Goal: Task Accomplishment & Management: Complete application form

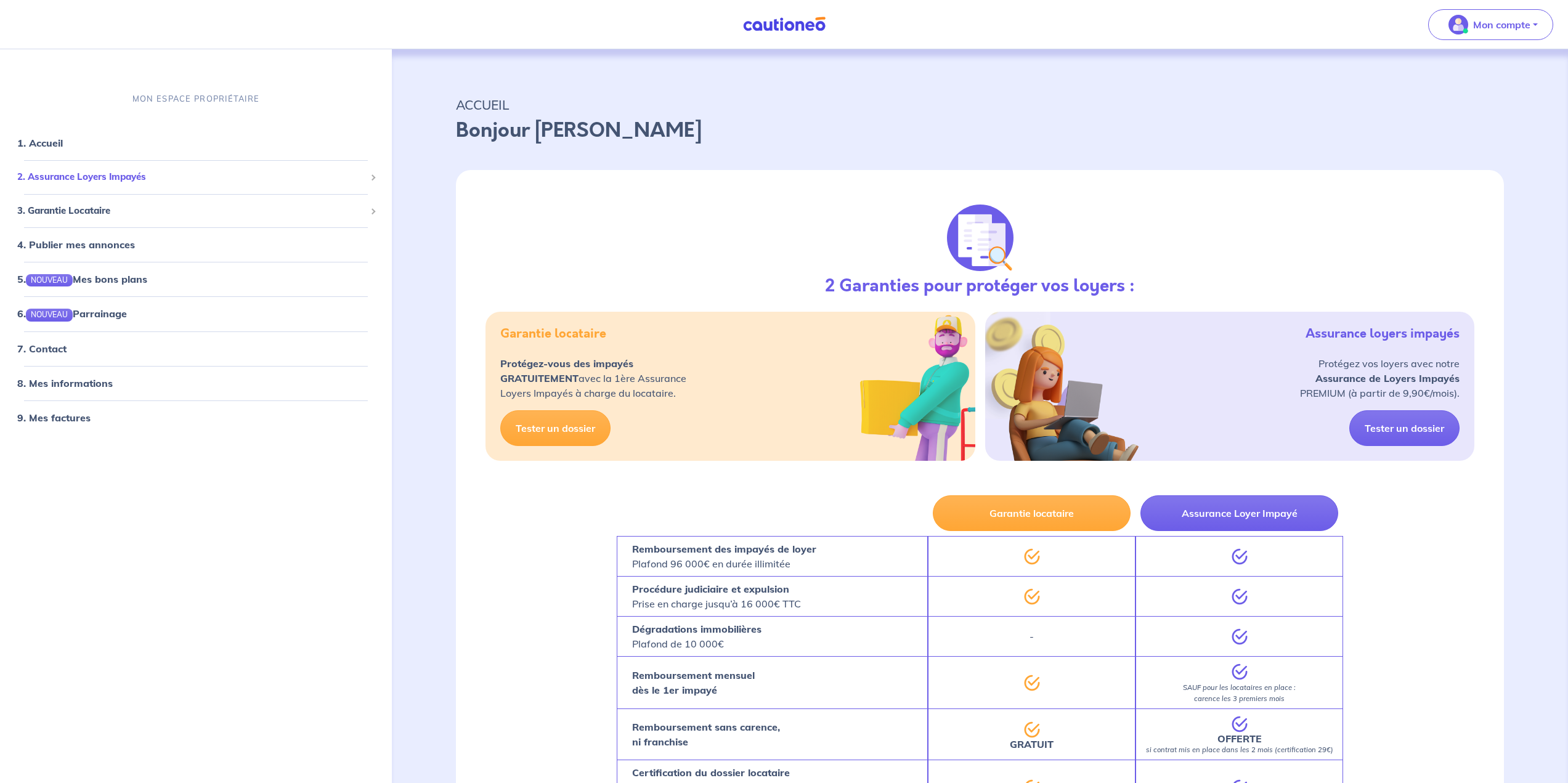
click at [130, 176] on span "2. Assurance Loyers Impayés" at bounding box center [191, 177] width 348 height 14
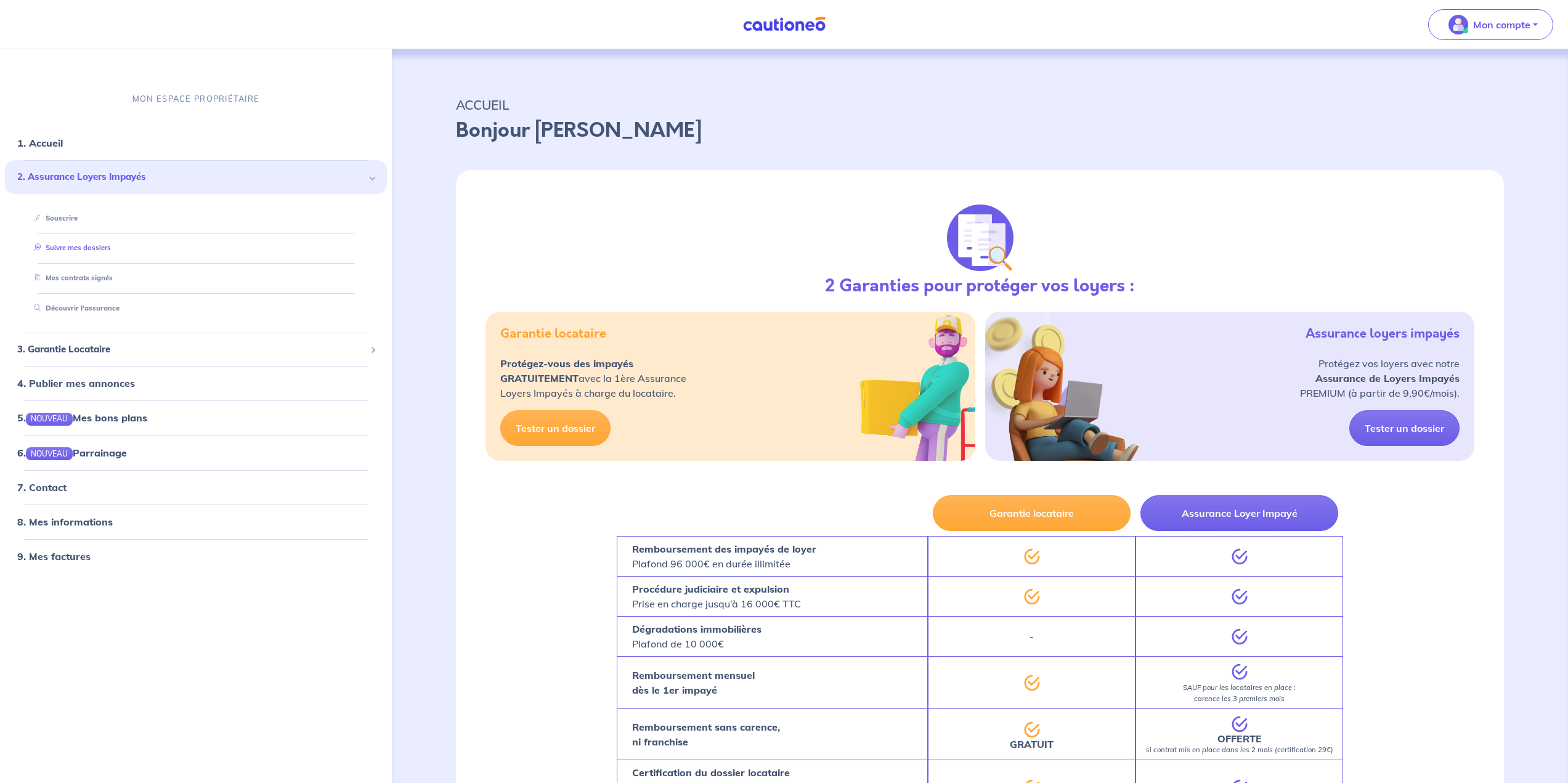
click at [64, 252] on link "Suivre mes dossiers" at bounding box center [70, 248] width 82 height 9
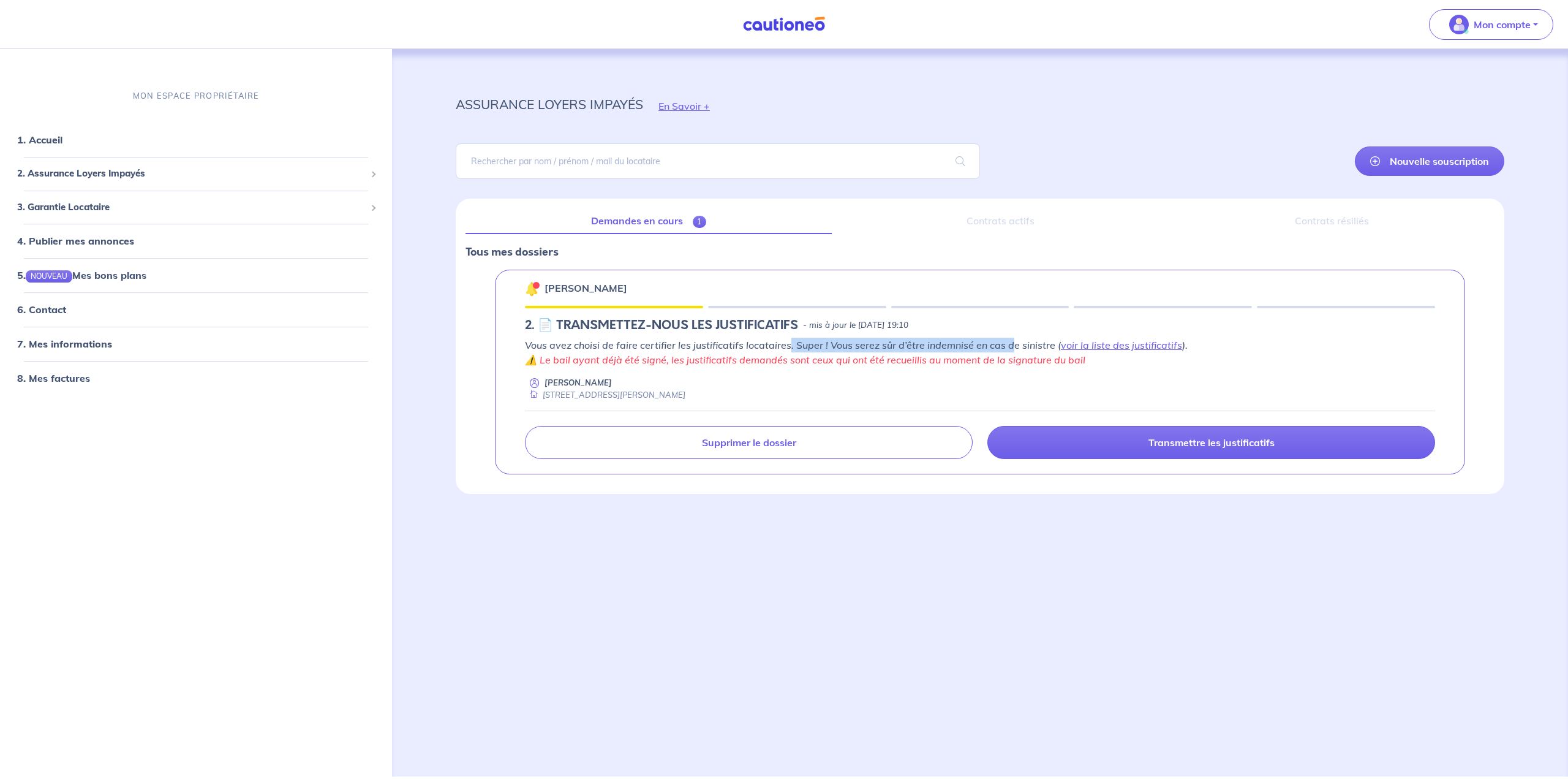
drag, startPoint x: 789, startPoint y: 345, endPoint x: 1010, endPoint y: 340, distance: 221.1
click at [1010, 340] on p "Vous avez choisi de faire certifier les justificatifs locataires. Super ! Vous …" at bounding box center [980, 345] width 910 height 14
click at [805, 369] on div "Vous avez choisi de faire certifier les justificatifs locataires. Super ! Vous …" at bounding box center [980, 369] width 910 height 63
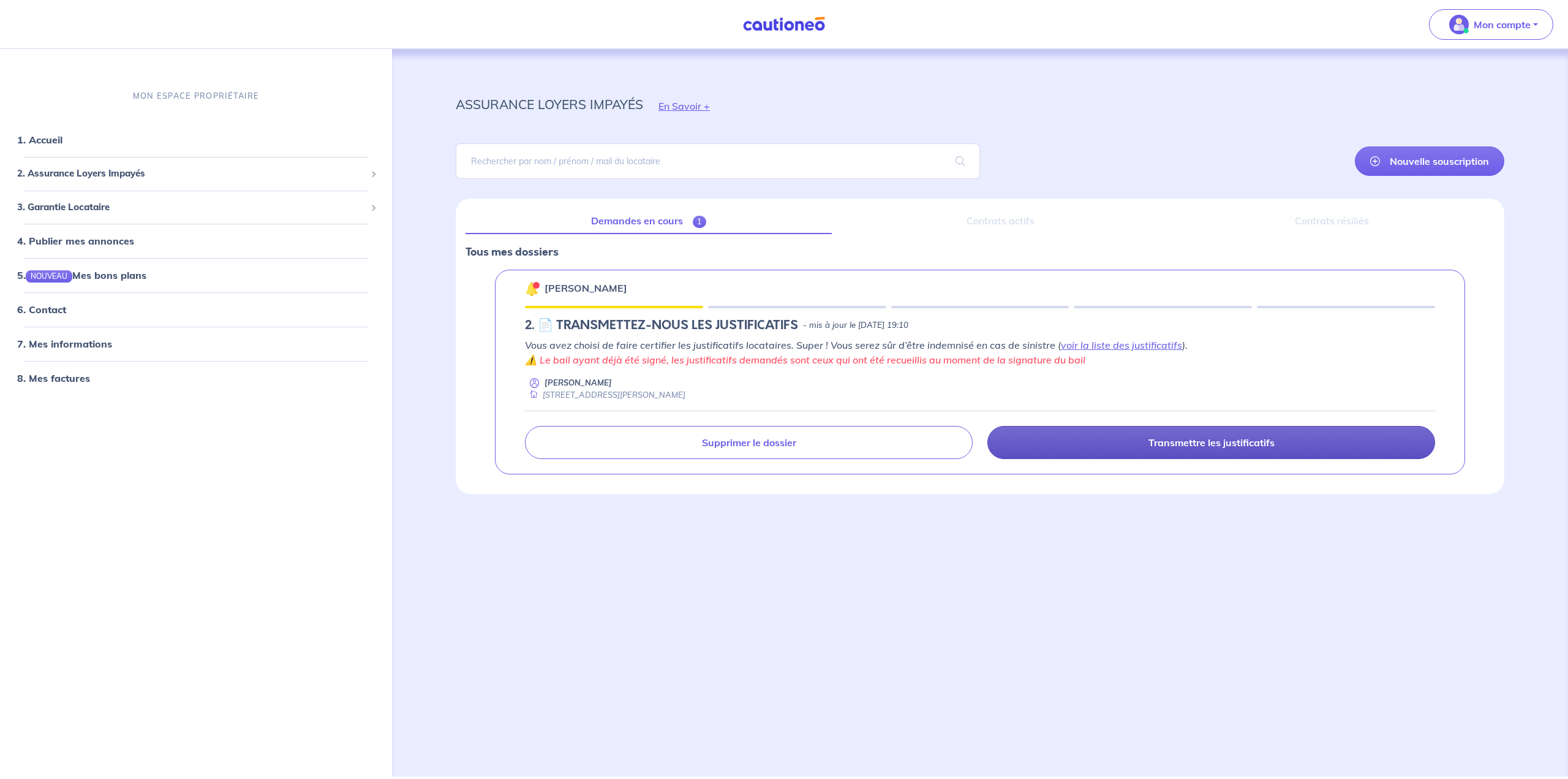
click at [1188, 445] on p "Transmettre les justificatifs" at bounding box center [1211, 442] width 126 height 12
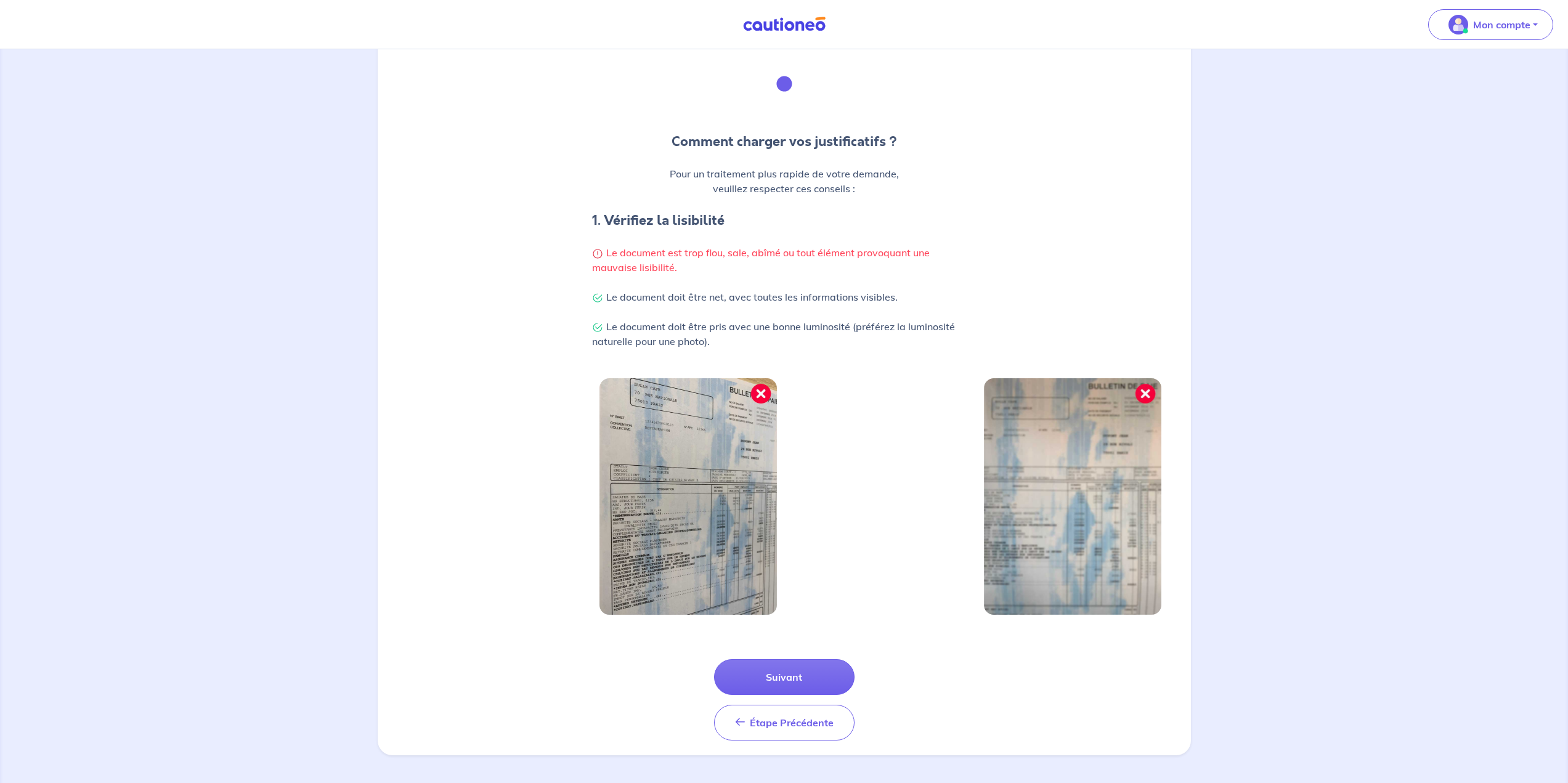
scroll to position [99, 0]
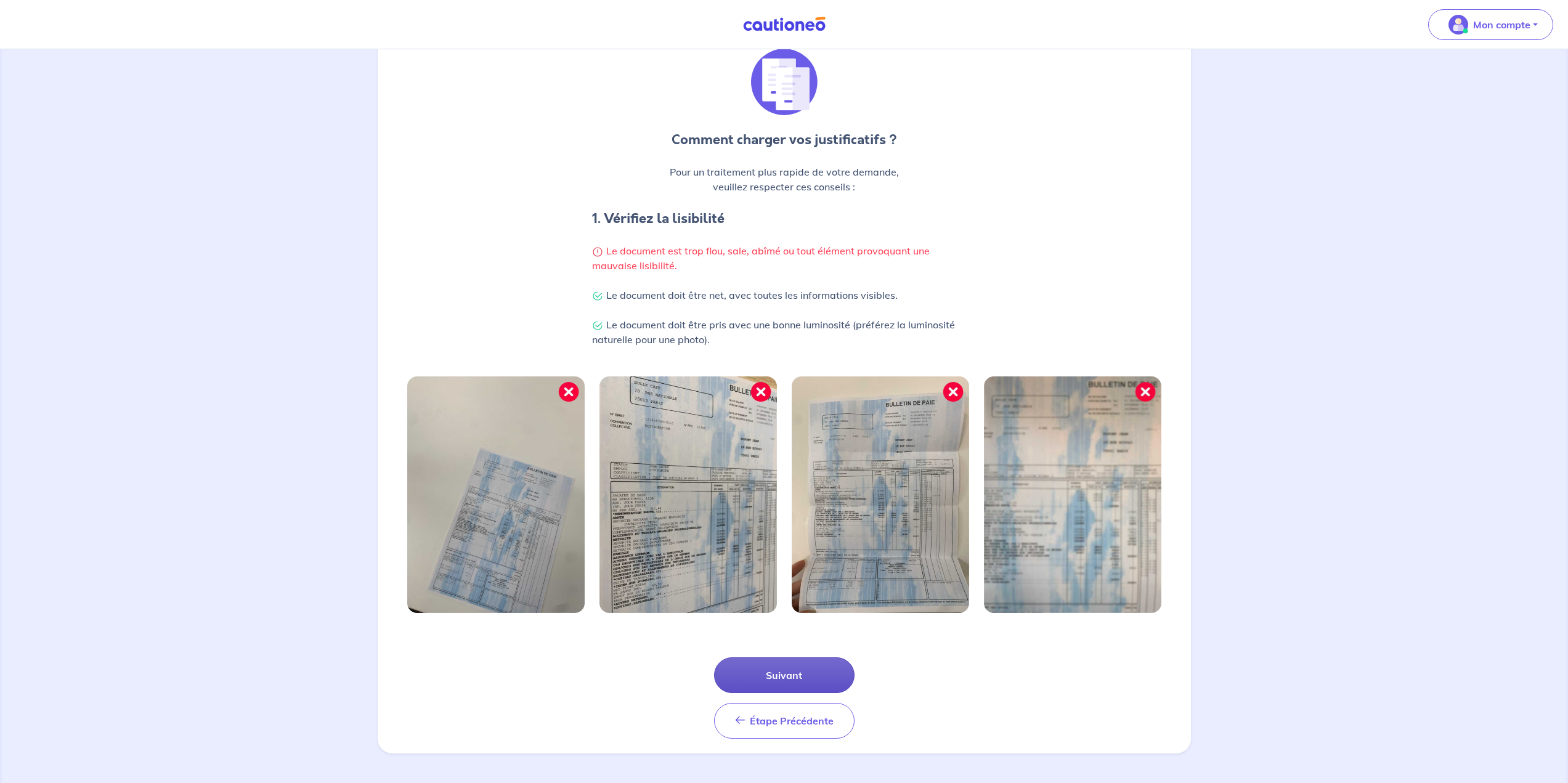
click at [796, 677] on button "Suivant" at bounding box center [784, 675] width 140 height 35
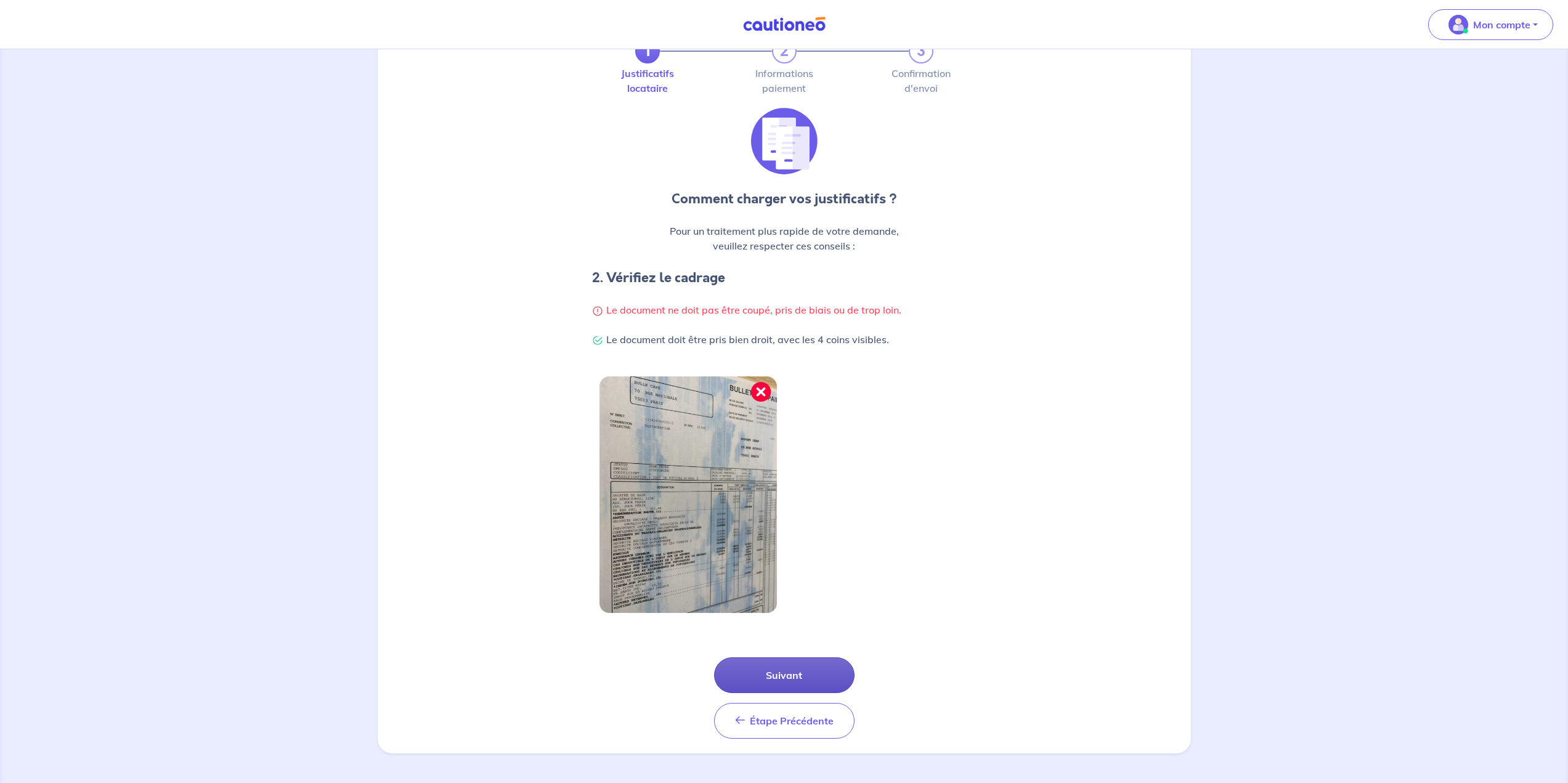
scroll to position [0, 0]
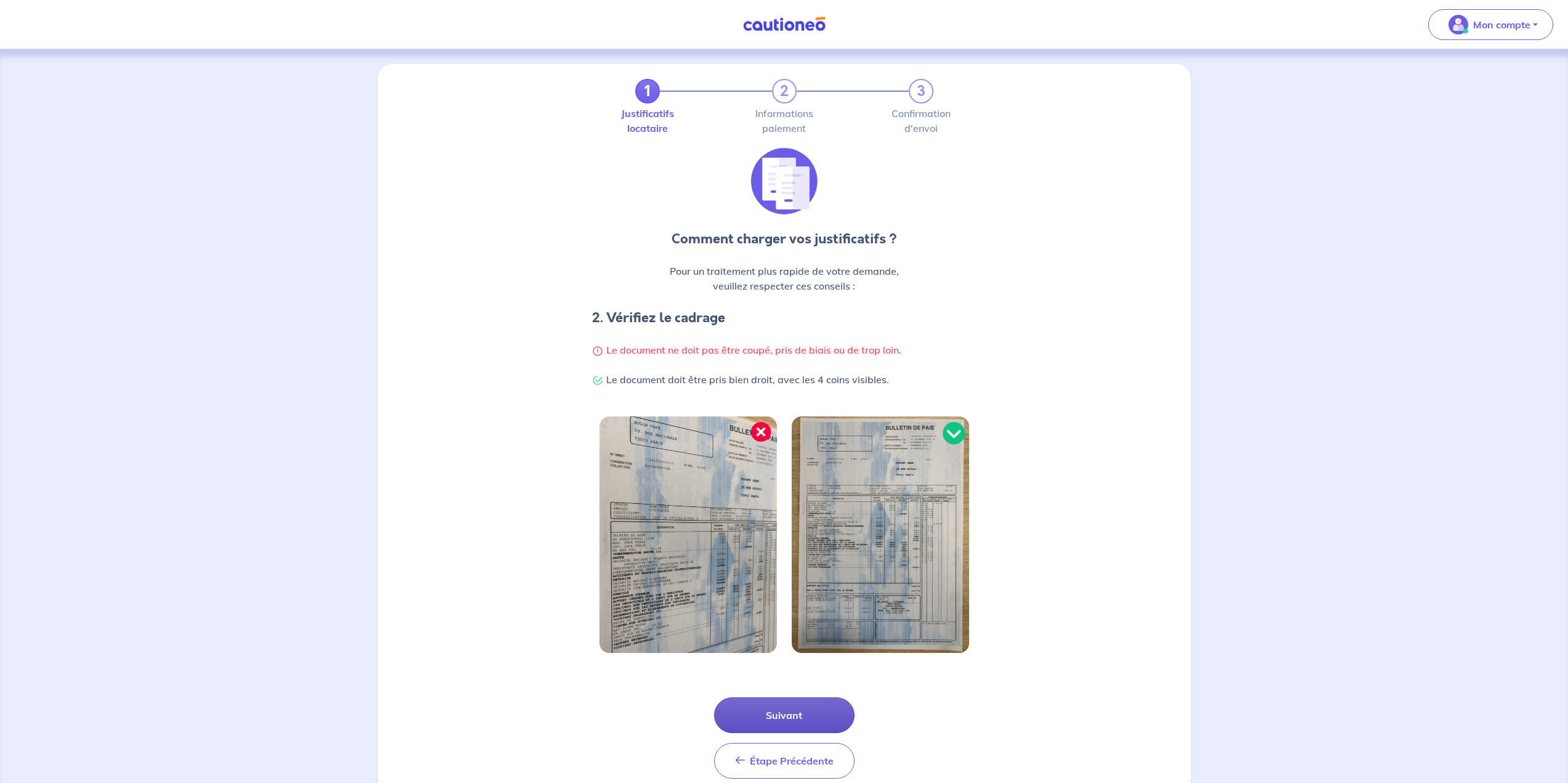
click at [768, 710] on button "Suivant" at bounding box center [784, 715] width 140 height 35
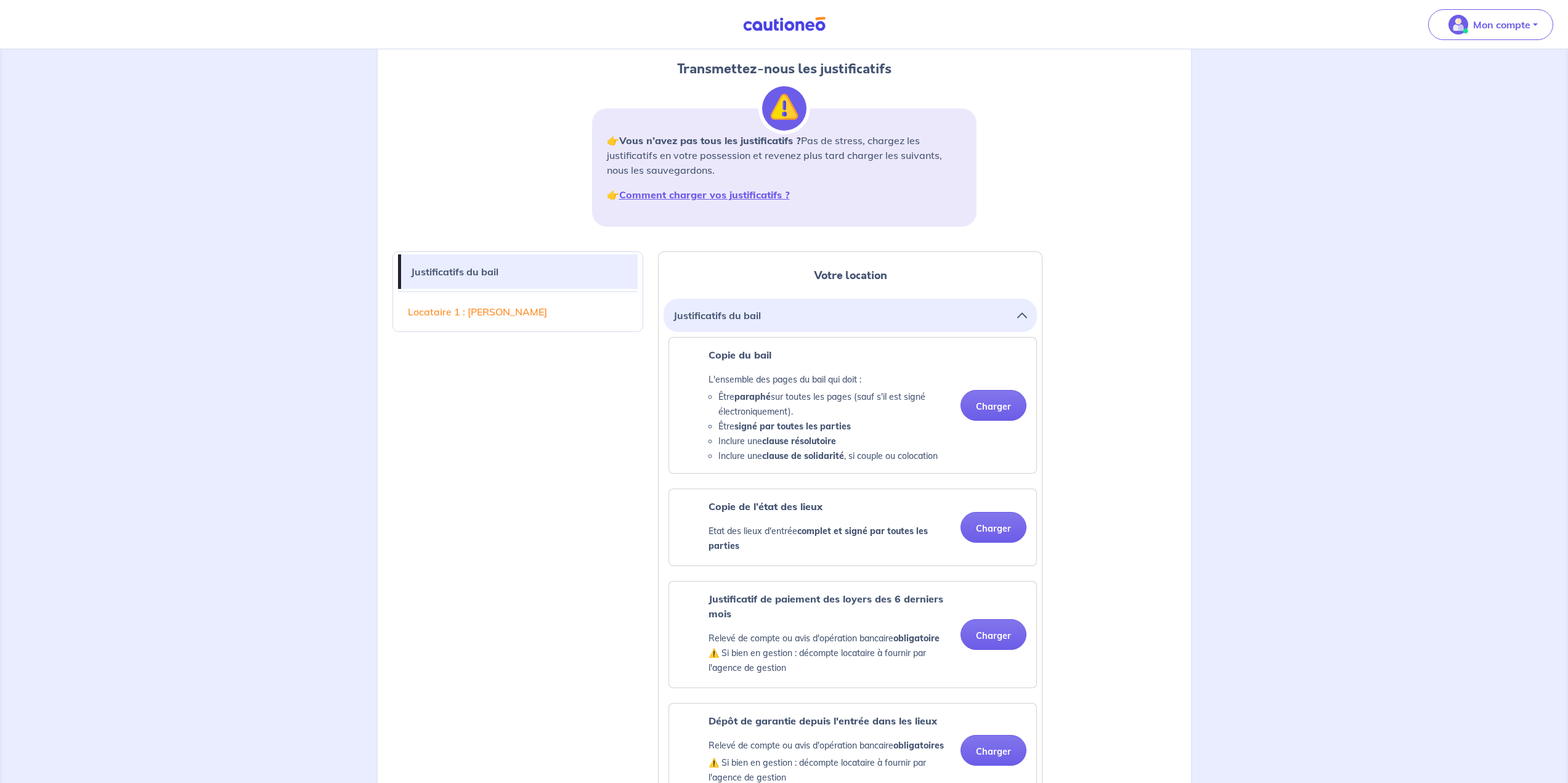
scroll to position [103, 0]
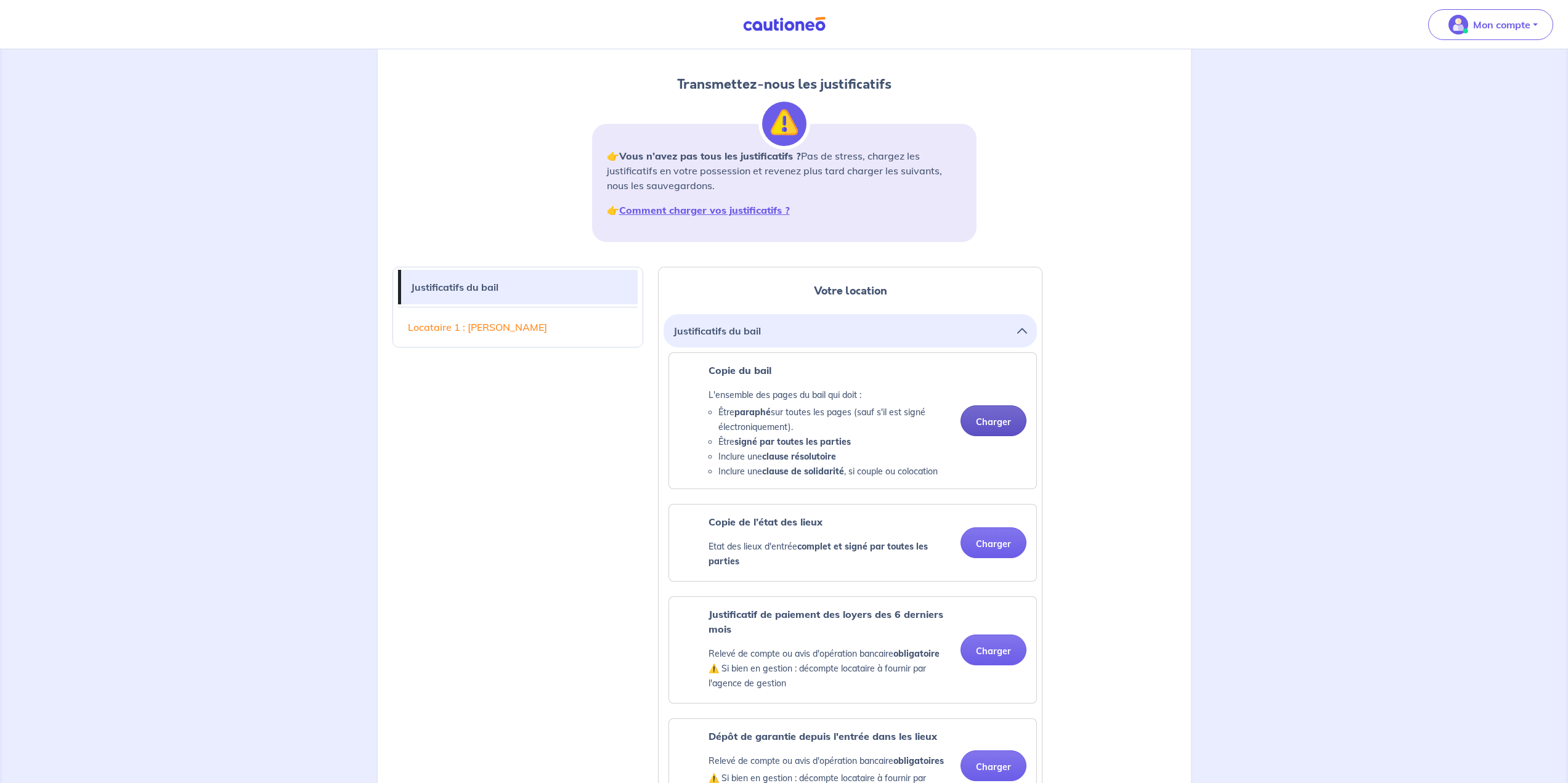
click at [993, 413] on button "Charger" at bounding box center [993, 420] width 66 height 31
click at [983, 570] on div "Copie de l’état des lieux Etat des lieux d'entrée complet et signé par toutes l…" at bounding box center [852, 542] width 347 height 56
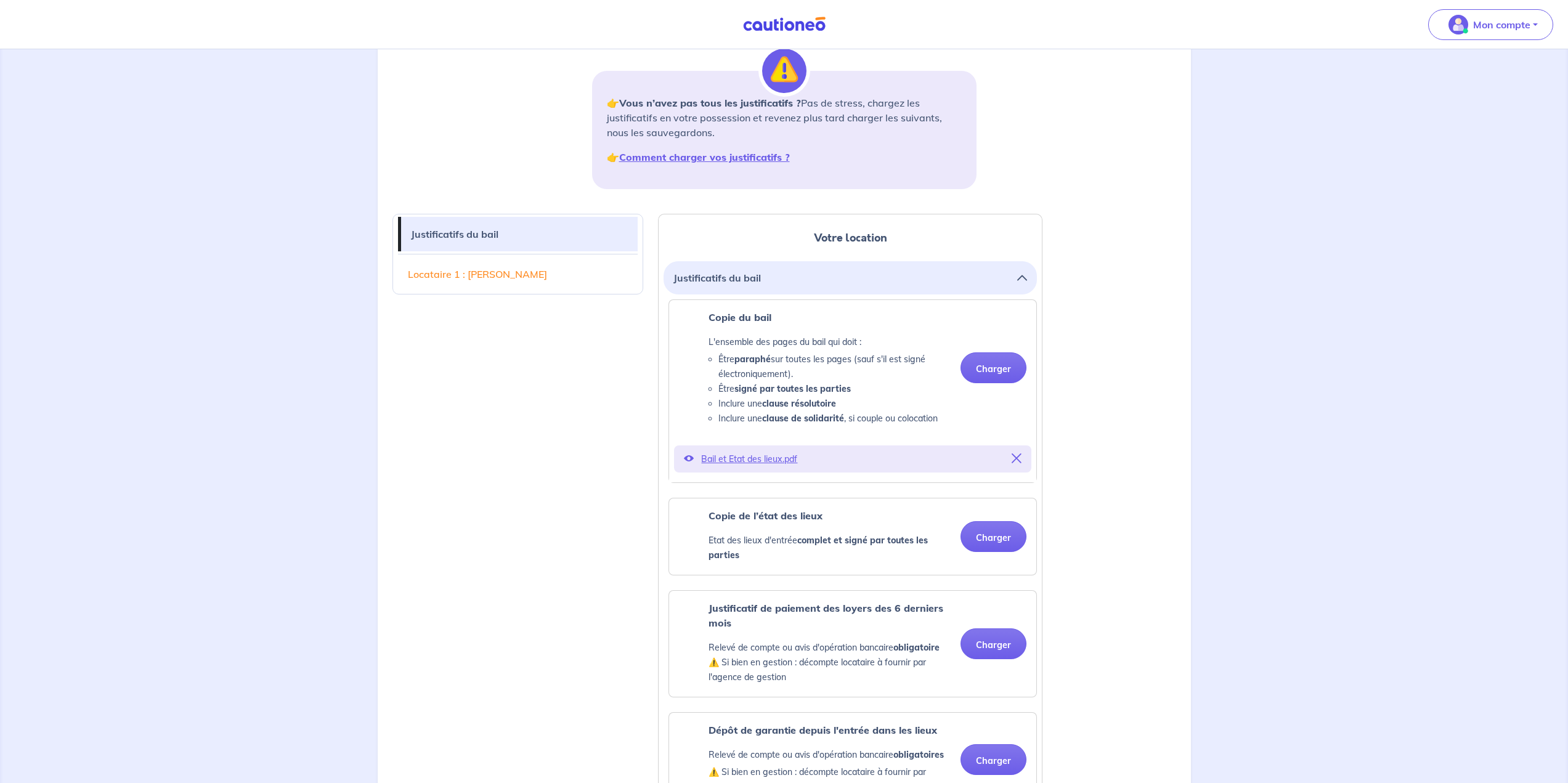
scroll to position [205, 0]
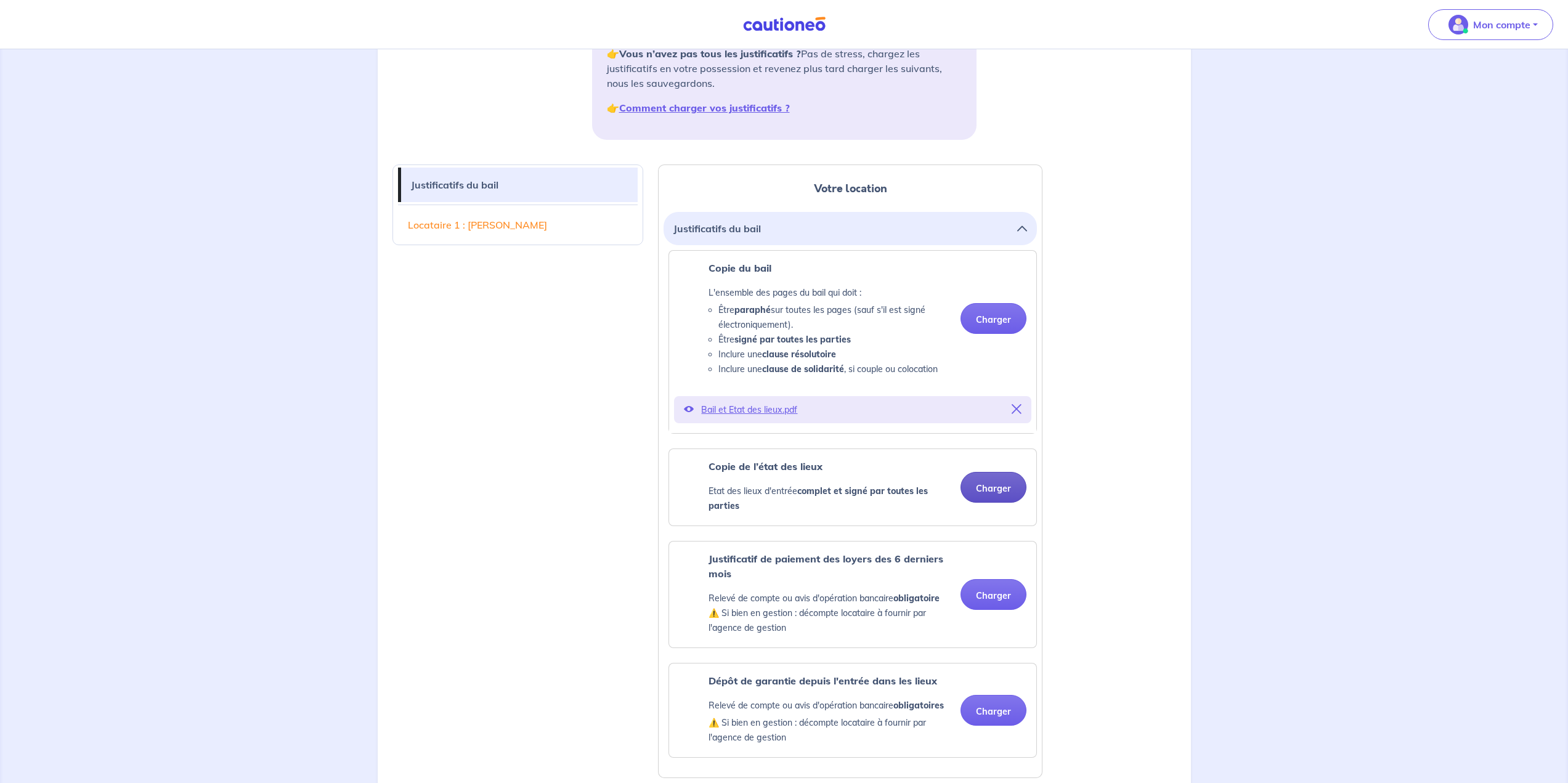
click at [996, 484] on button "Charger" at bounding box center [993, 487] width 66 height 31
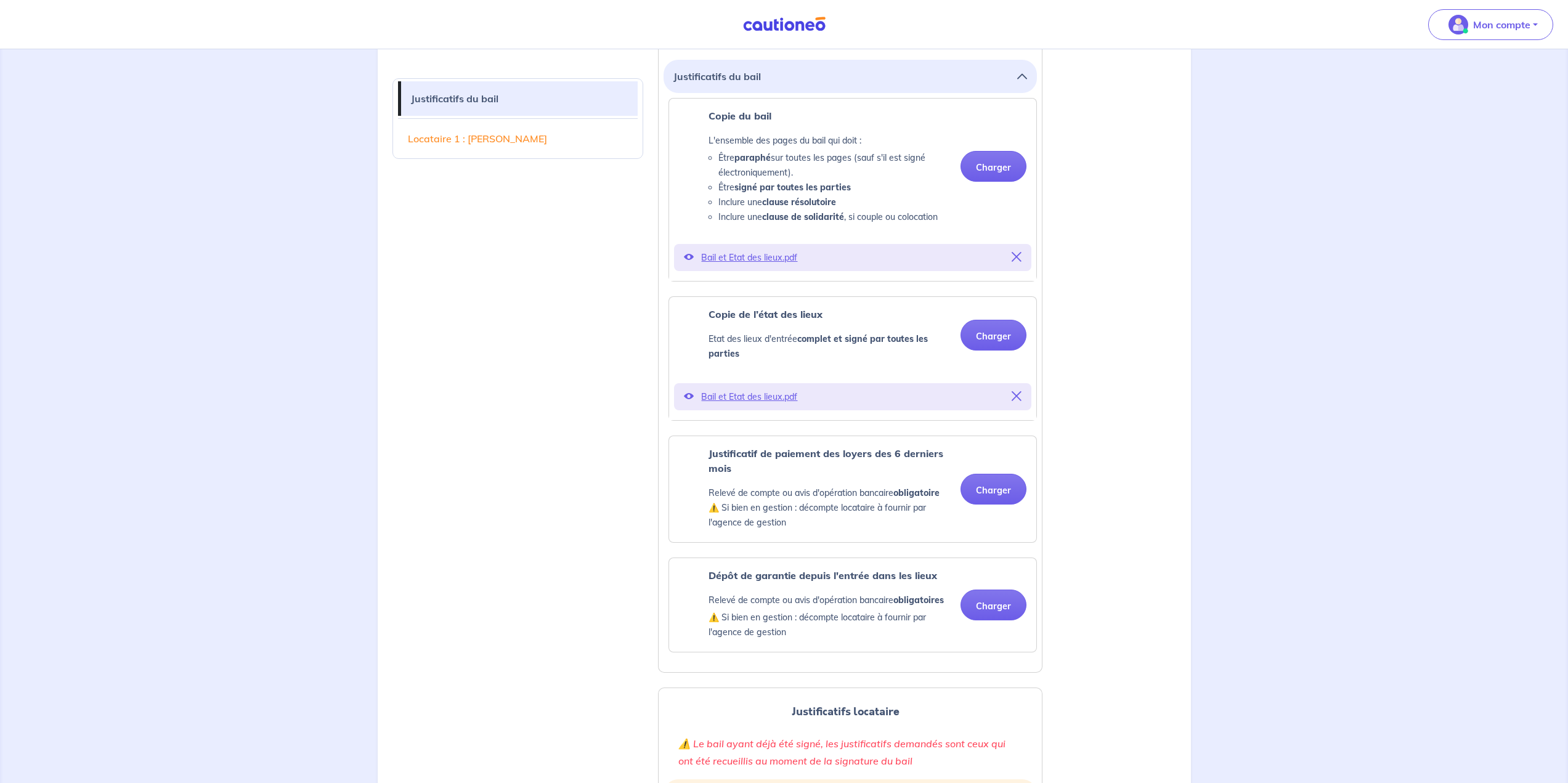
scroll to position [411, 0]
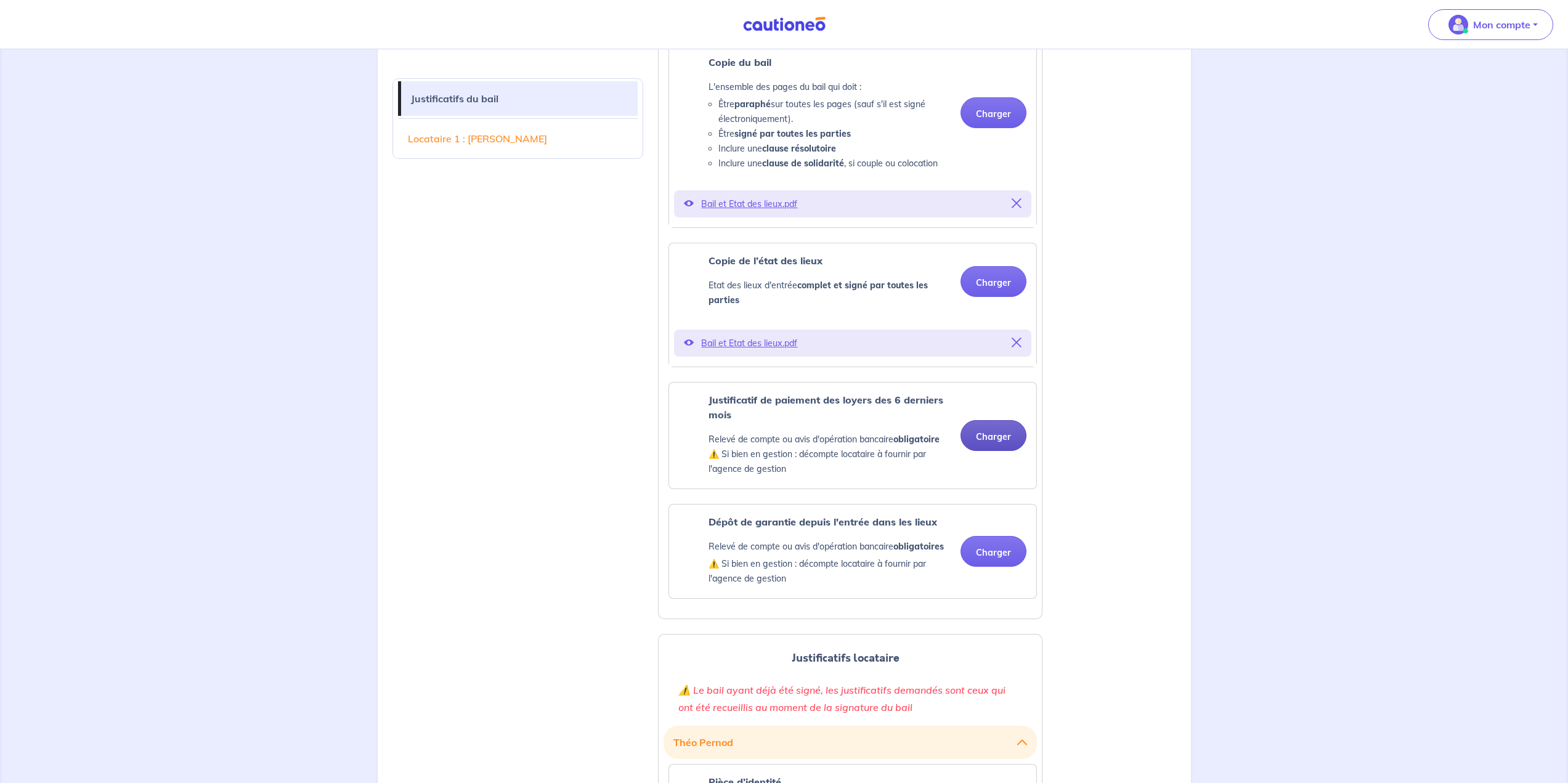
click at [989, 431] on button "Charger" at bounding box center [993, 435] width 66 height 31
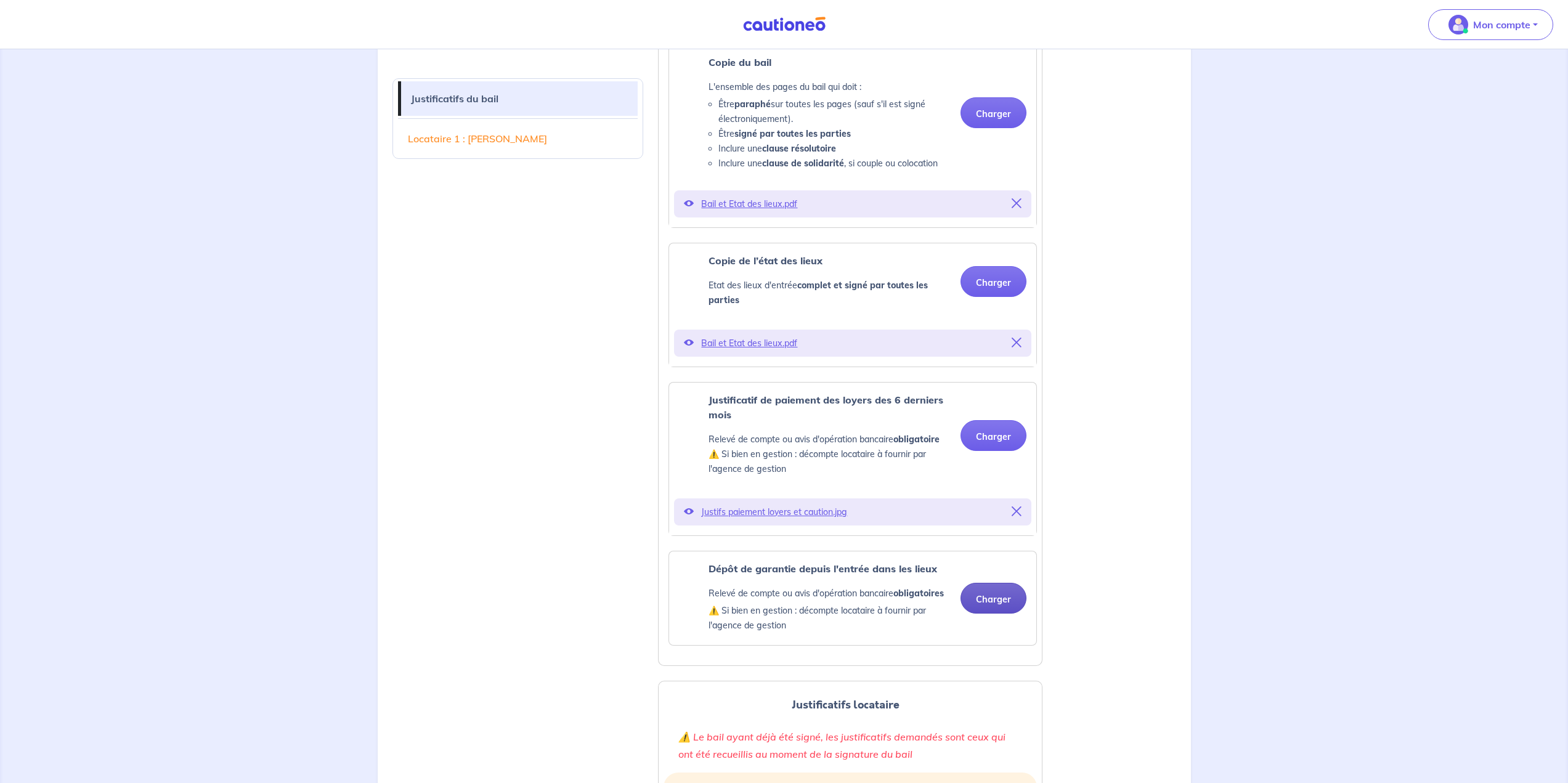
click at [992, 596] on button "Charger" at bounding box center [993, 598] width 66 height 31
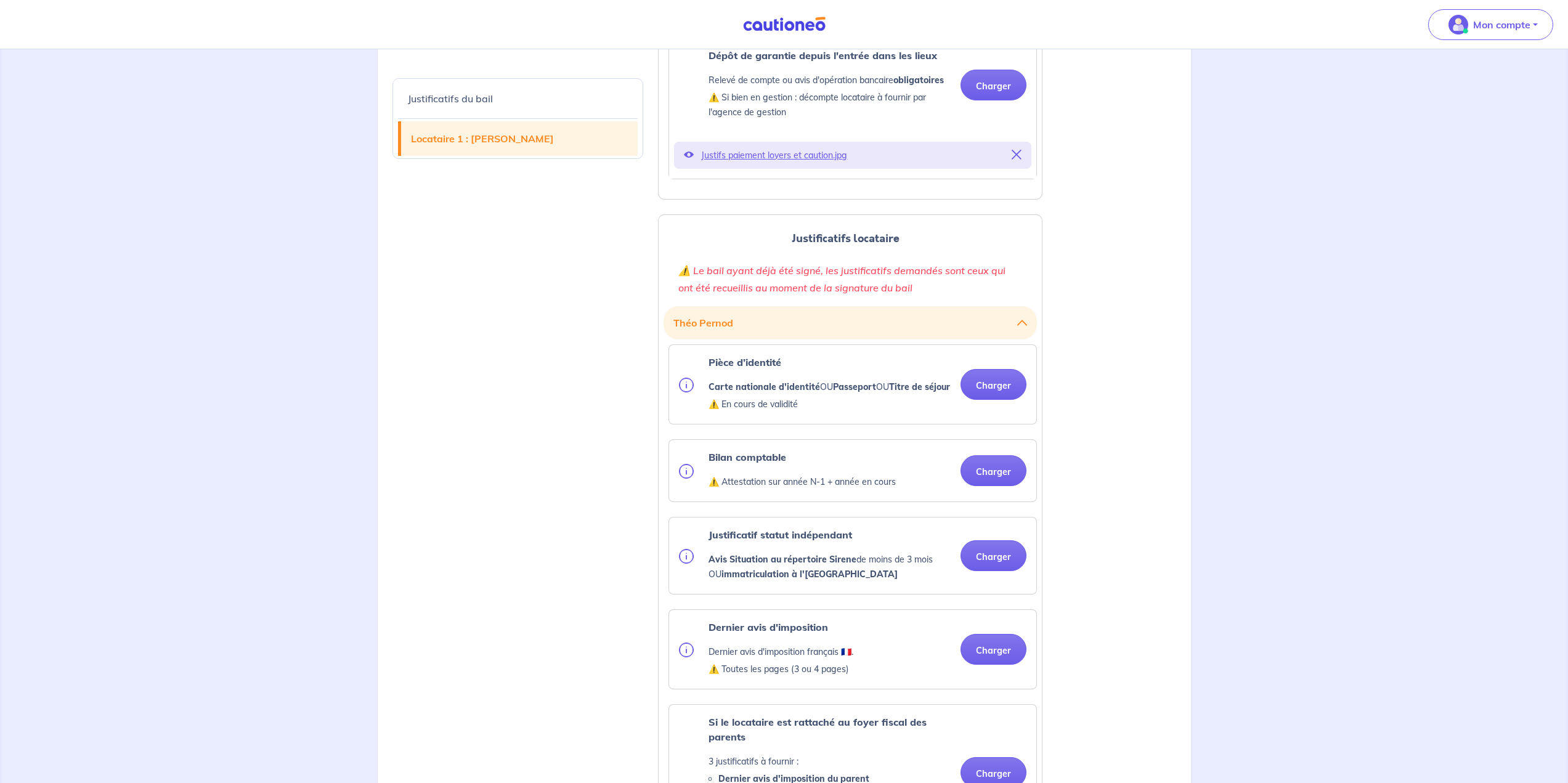
scroll to position [1026, 0]
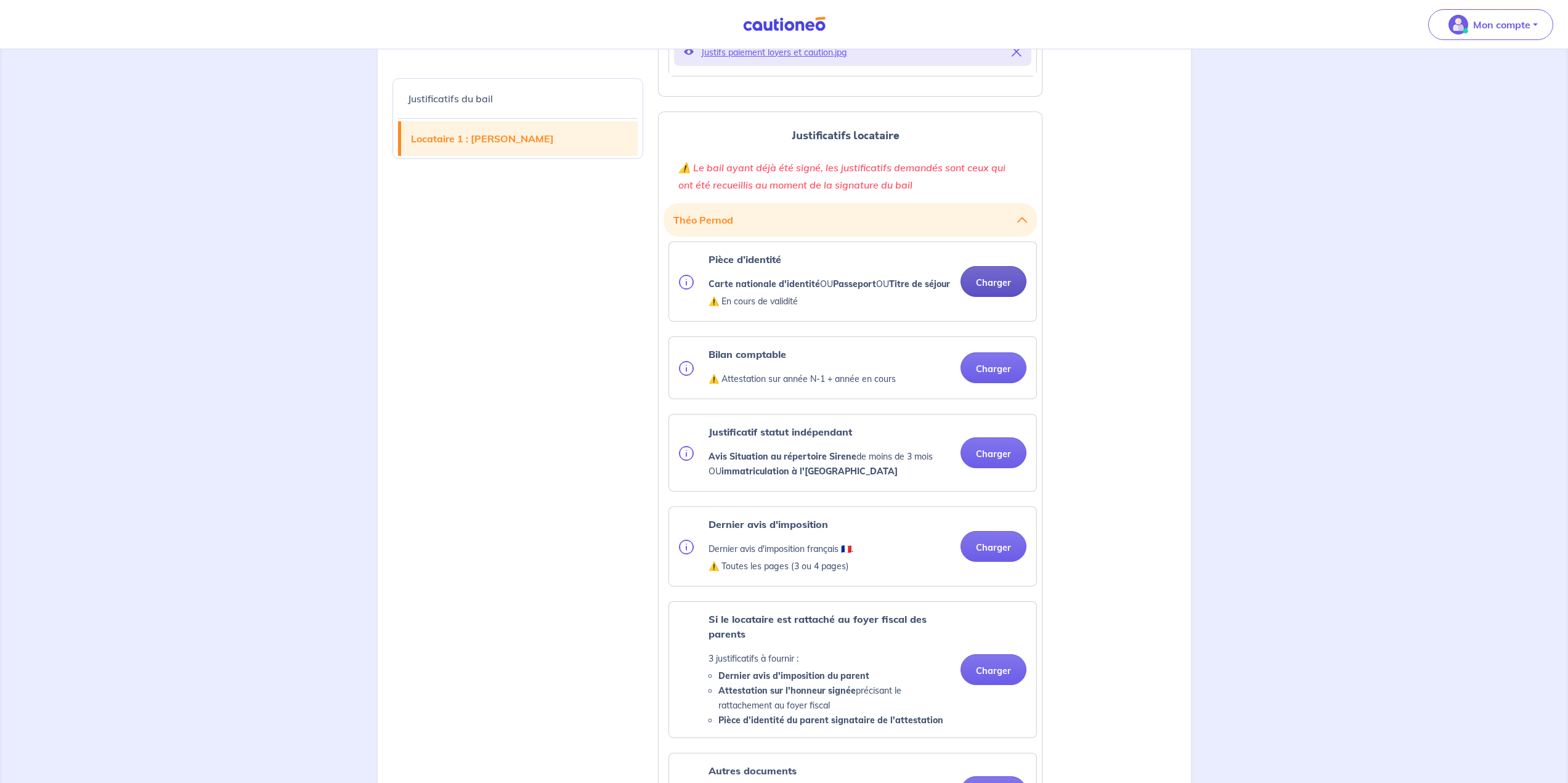
click at [1009, 295] on button "Charger" at bounding box center [993, 281] width 66 height 31
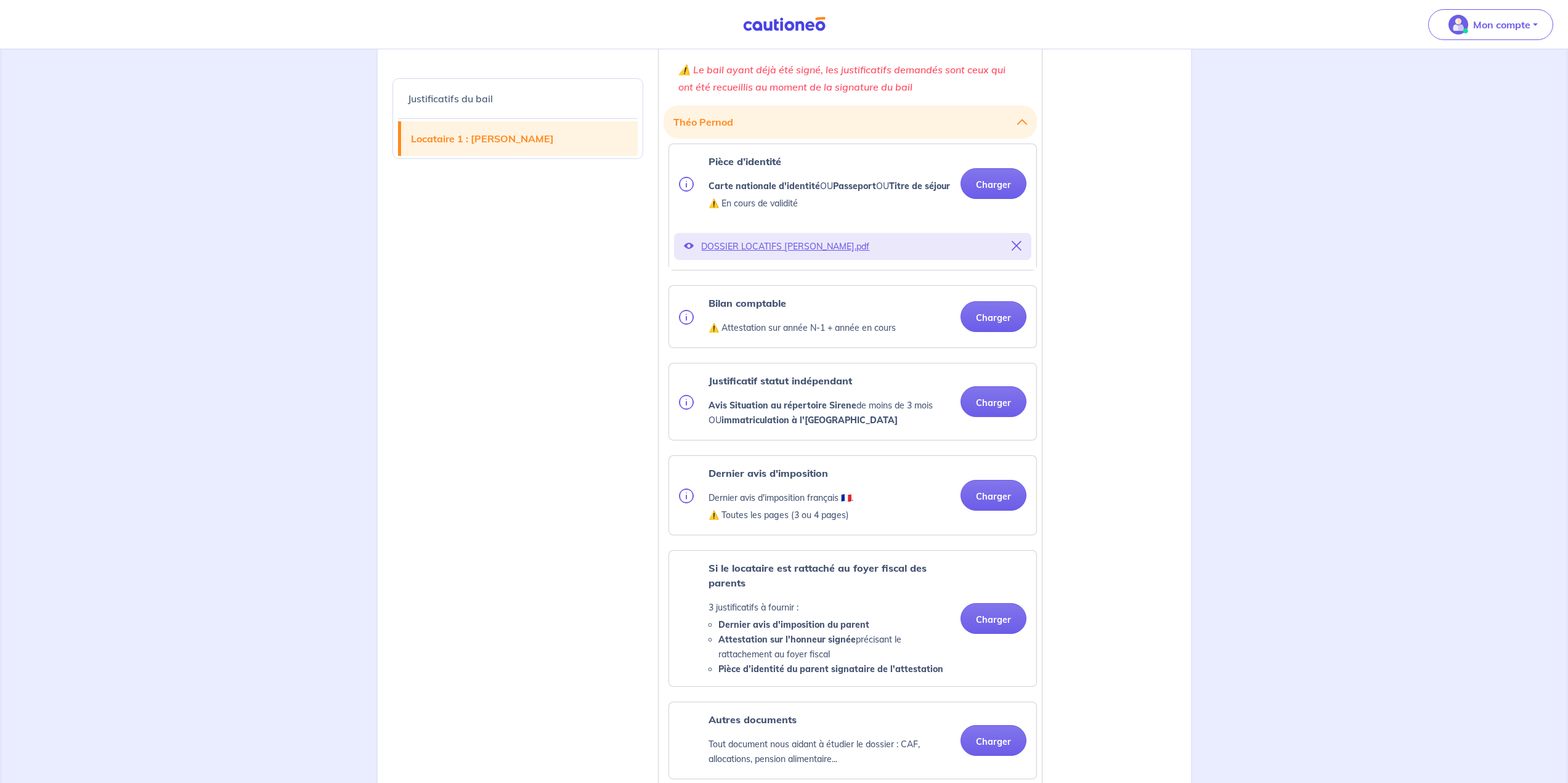
scroll to position [1129, 0]
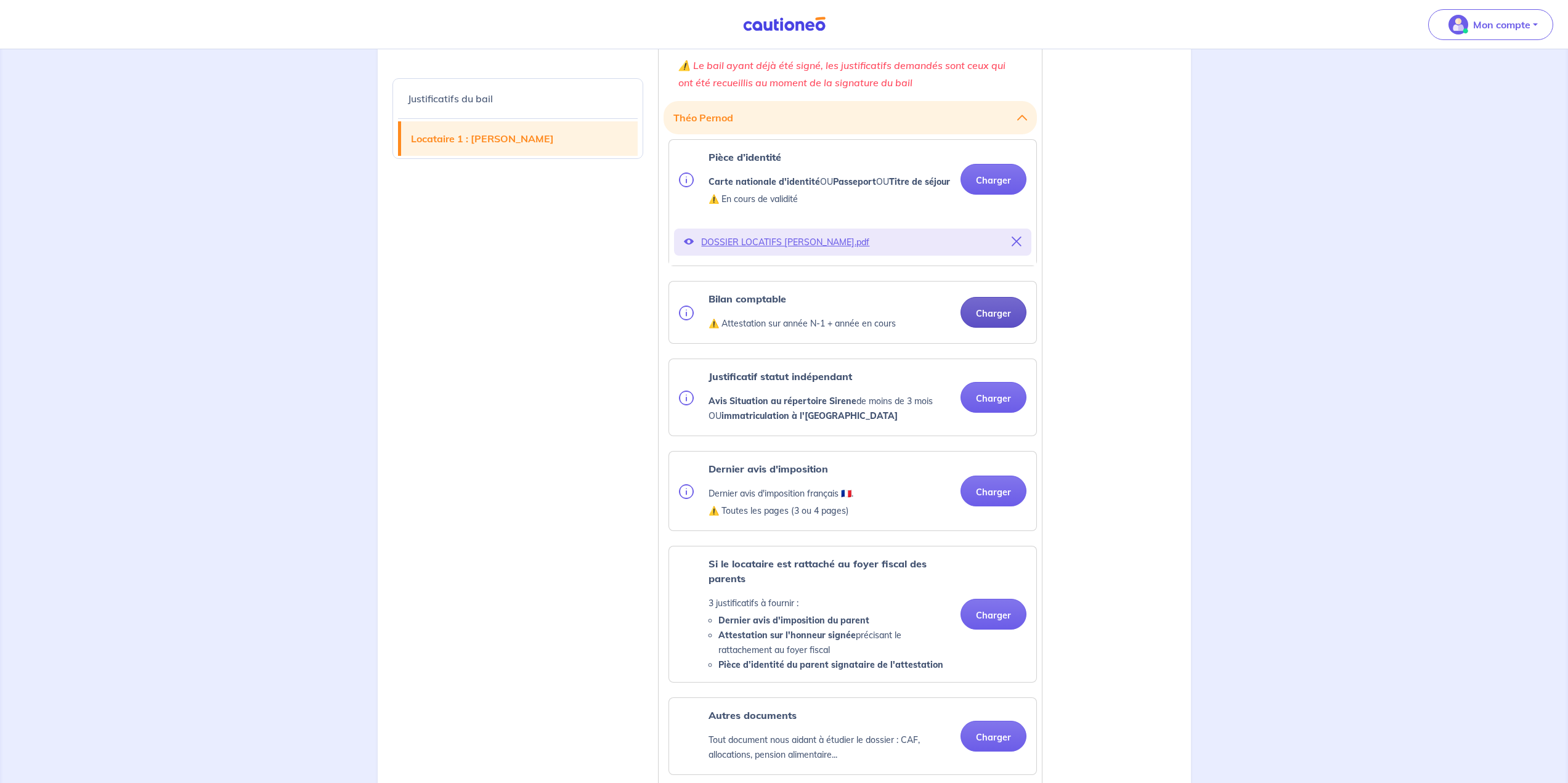
click at [990, 328] on button "Charger" at bounding box center [993, 312] width 66 height 31
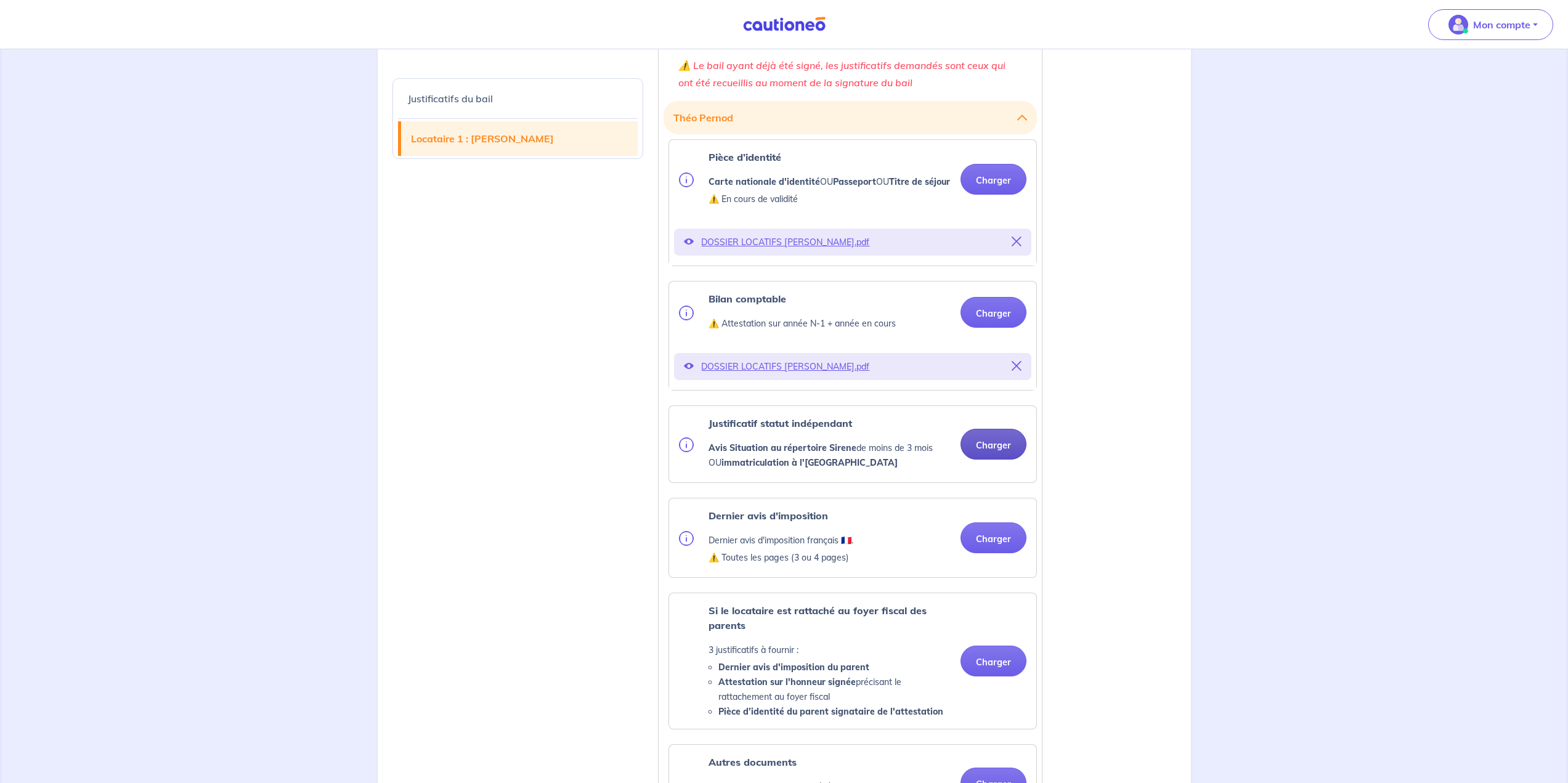
click at [998, 459] on button "Charger" at bounding box center [993, 444] width 66 height 31
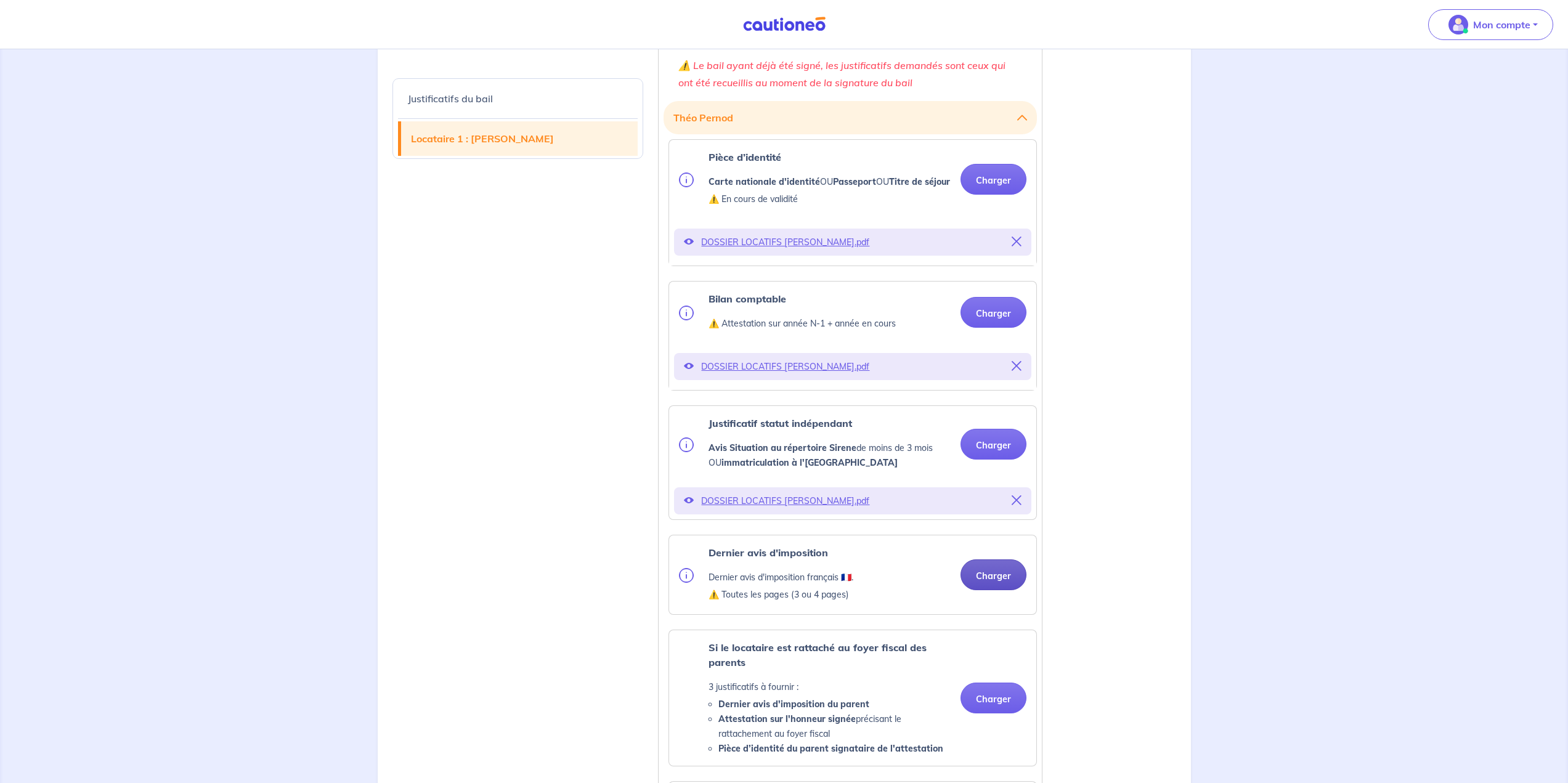
click at [993, 590] on button "Charger" at bounding box center [993, 574] width 66 height 31
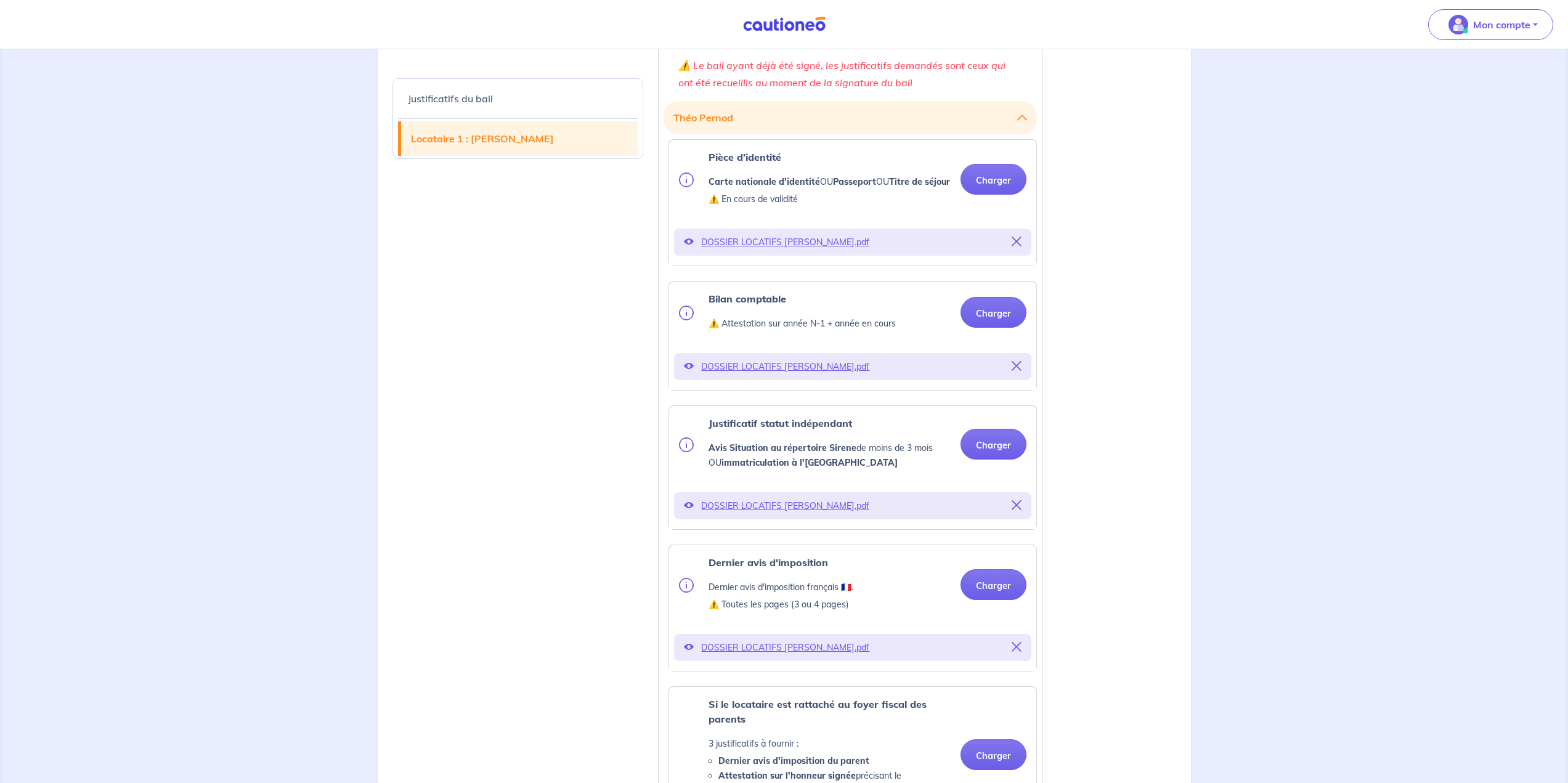
click at [1019, 246] on icon at bounding box center [1016, 242] width 10 height 10
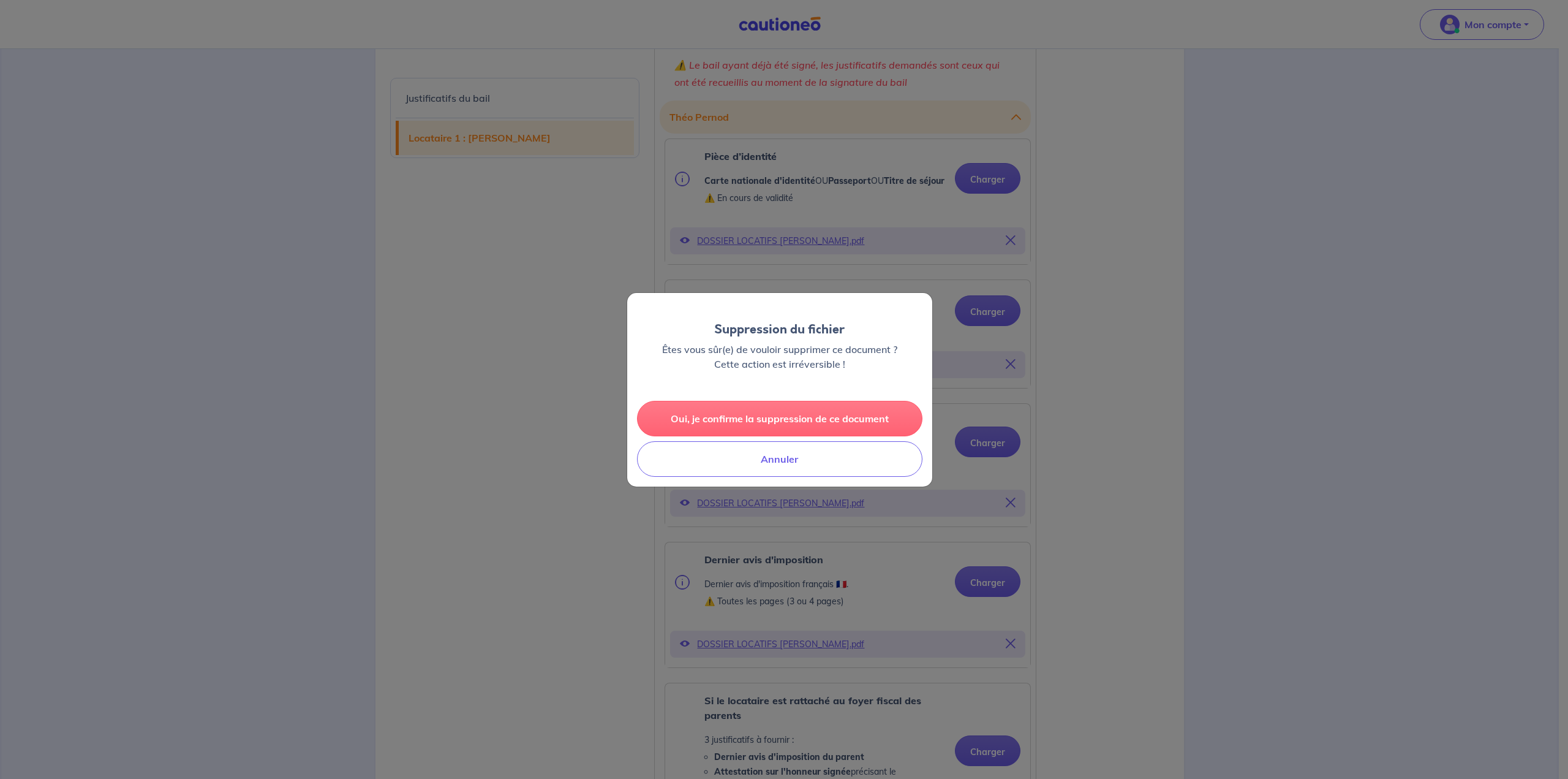
click at [780, 426] on button "Oui, je confirme la suppression de ce document" at bounding box center [780, 418] width 285 height 35
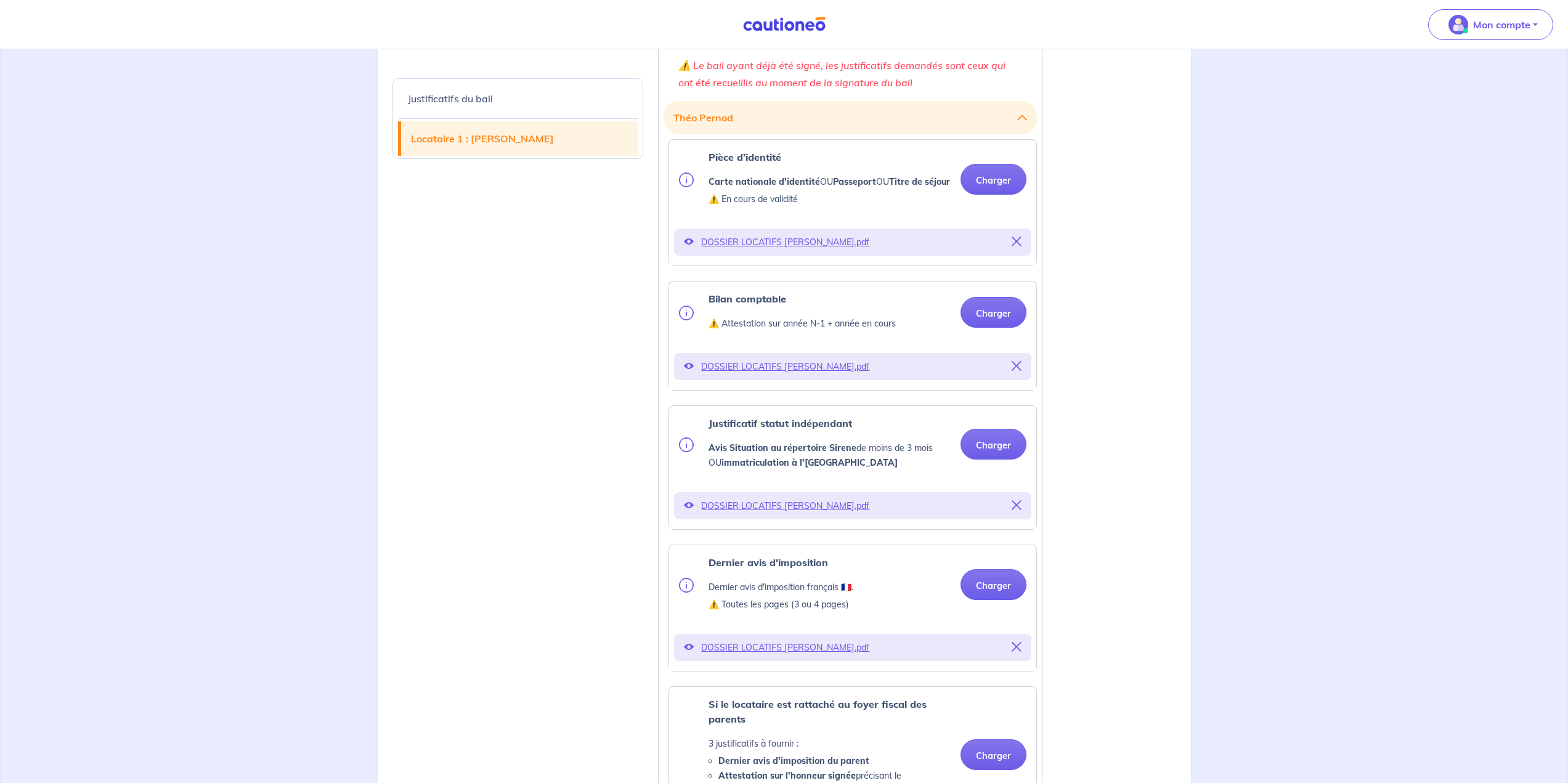
click at [1018, 371] on icon at bounding box center [1016, 366] width 10 height 10
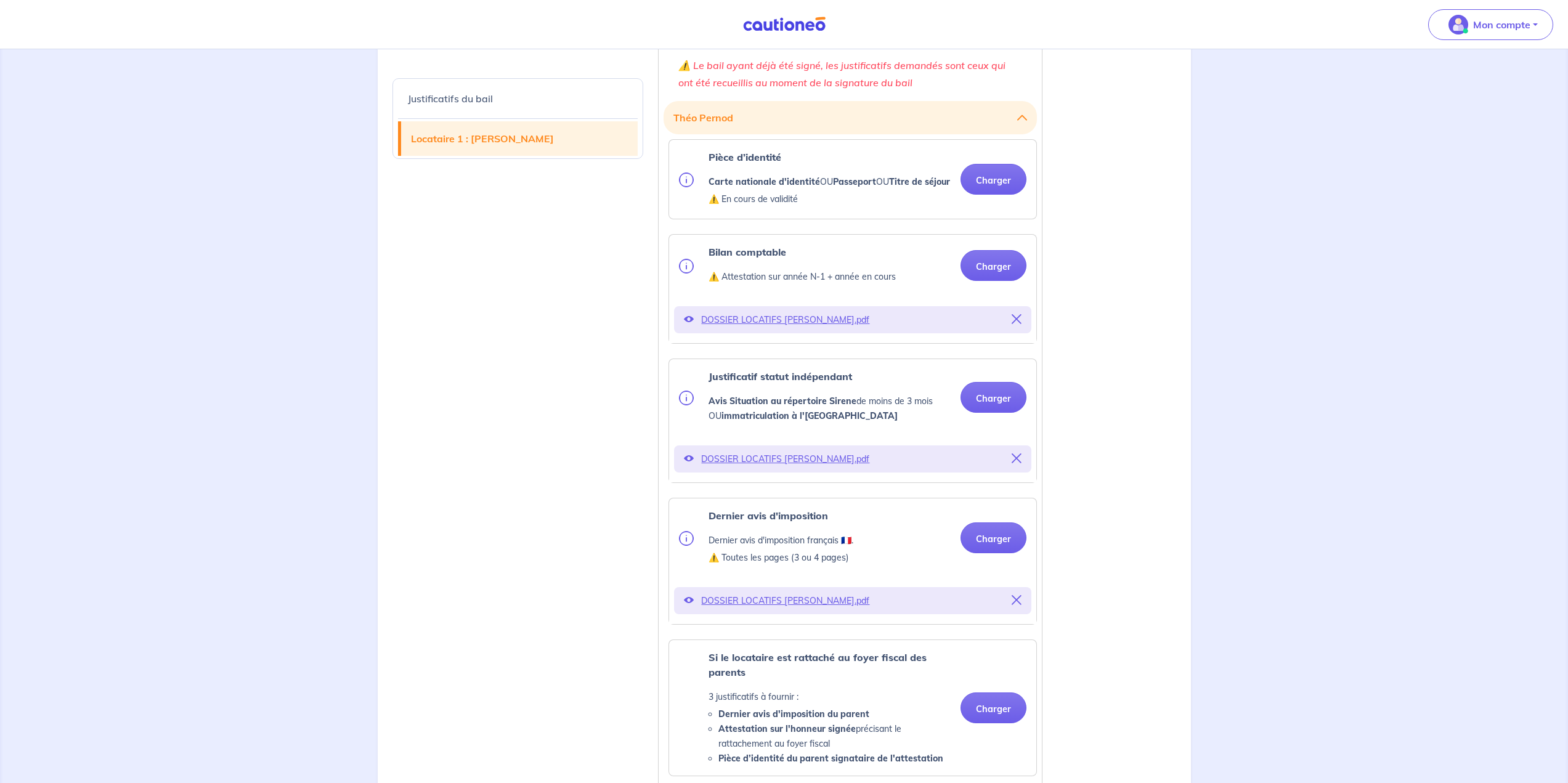
click at [1017, 324] on icon at bounding box center [1016, 319] width 10 height 10
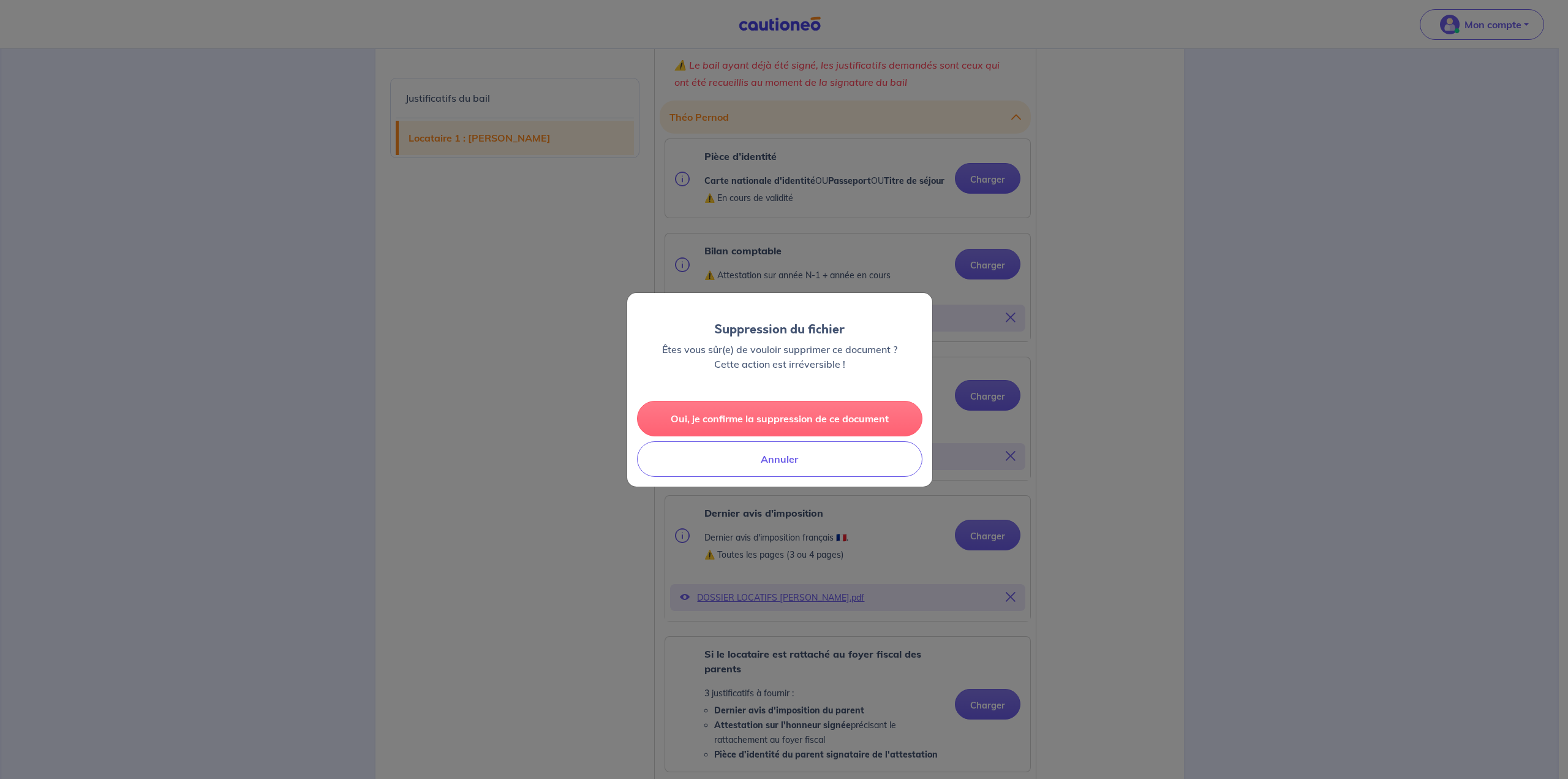
click at [831, 410] on button "Oui, je confirme la suppression de ce document" at bounding box center [780, 418] width 285 height 35
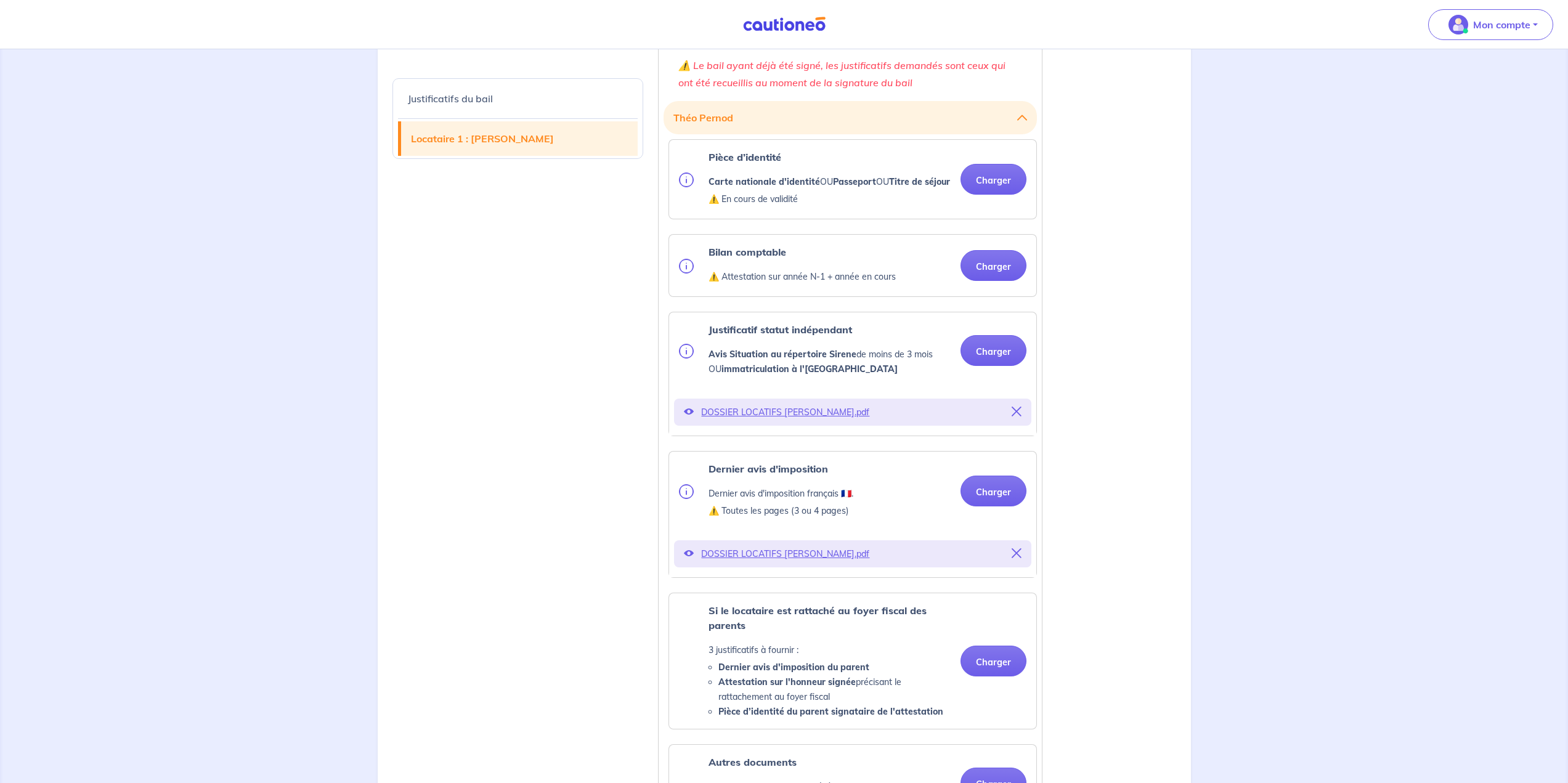
click at [1020, 416] on icon at bounding box center [1016, 412] width 10 height 10
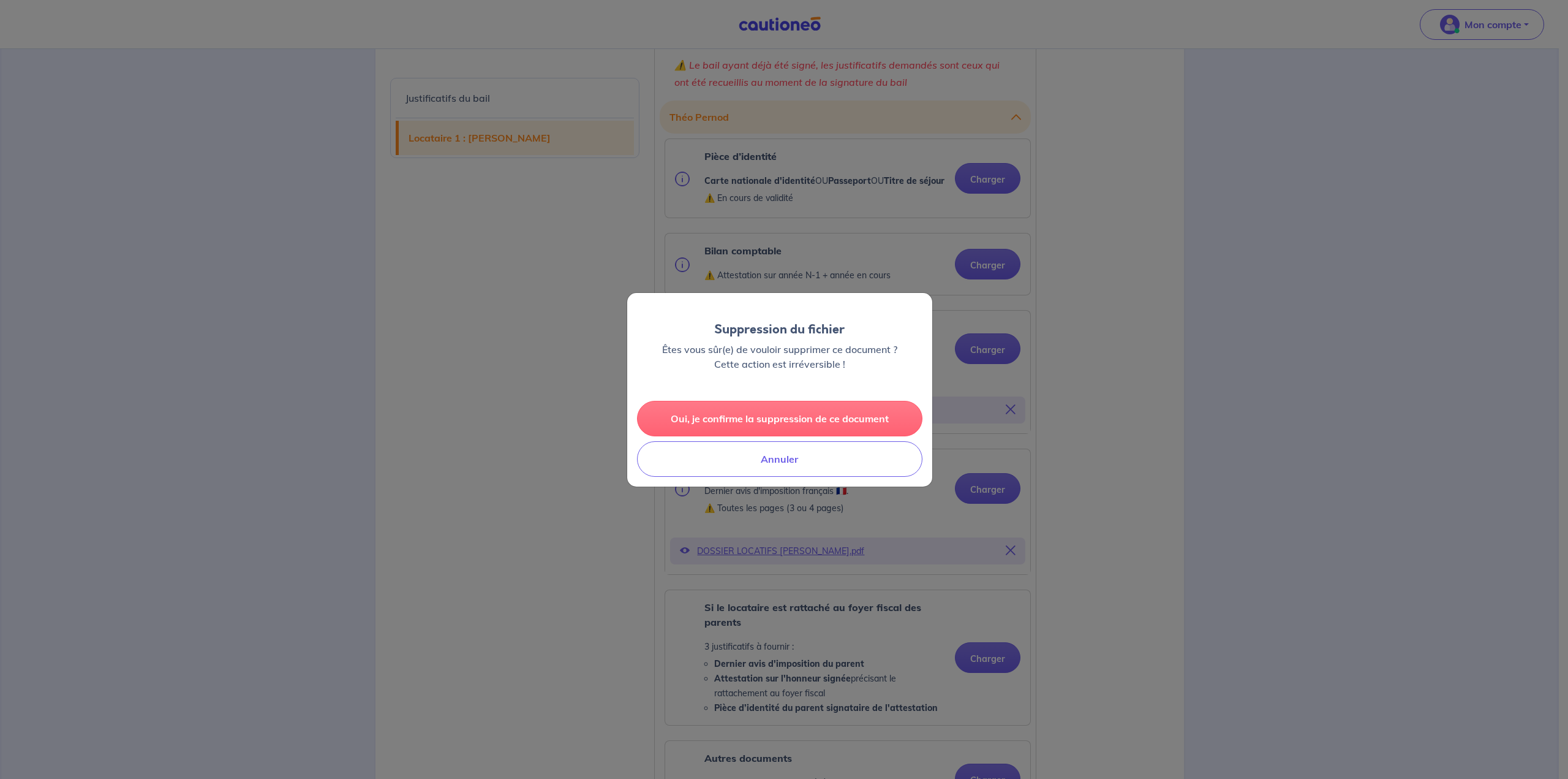
click at [812, 420] on button "Oui, je confirme la suppression de ce document" at bounding box center [780, 418] width 285 height 35
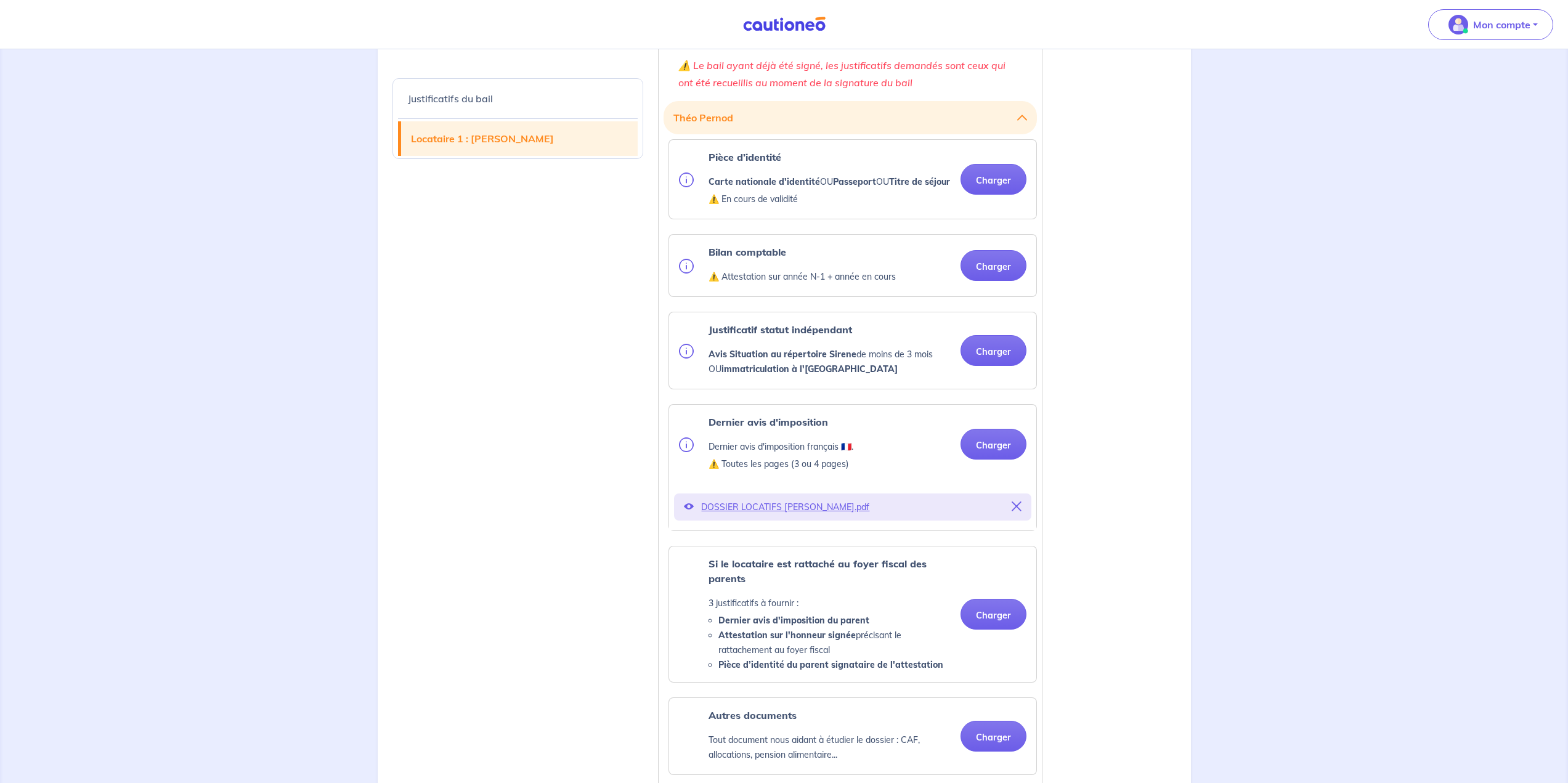
click at [1021, 512] on icon at bounding box center [1016, 506] width 10 height 10
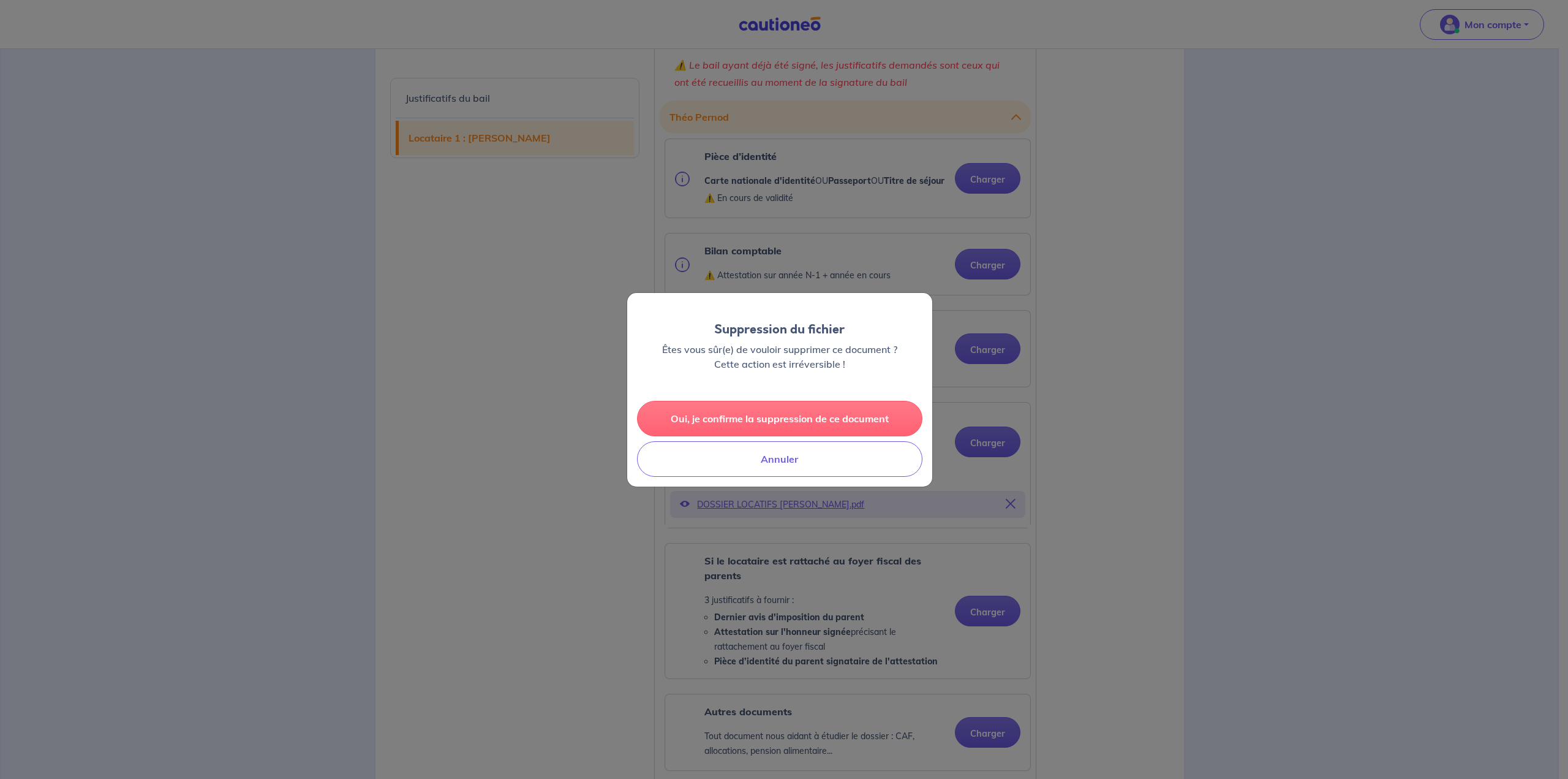
click at [800, 419] on button "Oui, je confirme la suppression de ce document" at bounding box center [780, 418] width 285 height 35
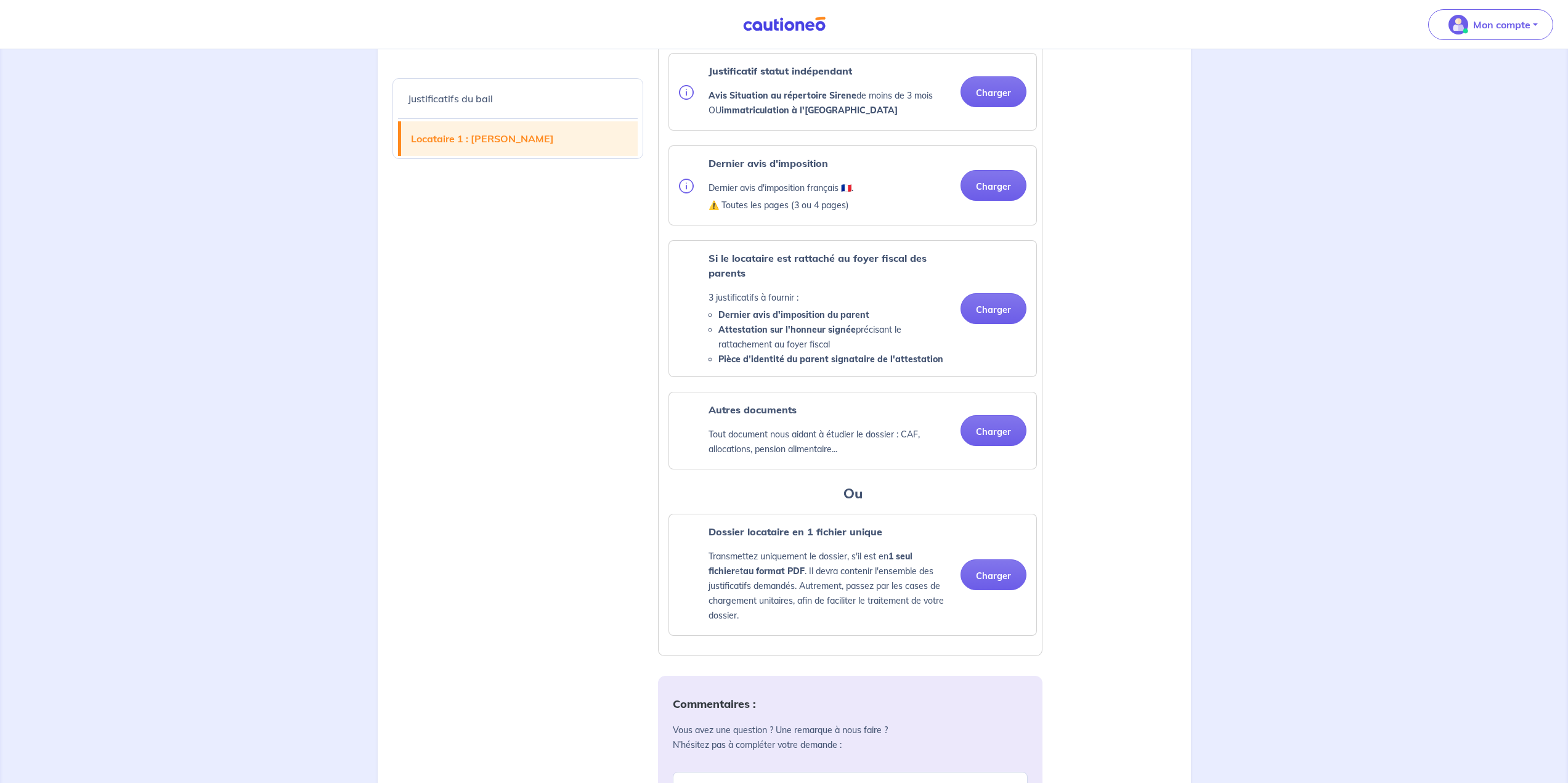
scroll to position [1437, 0]
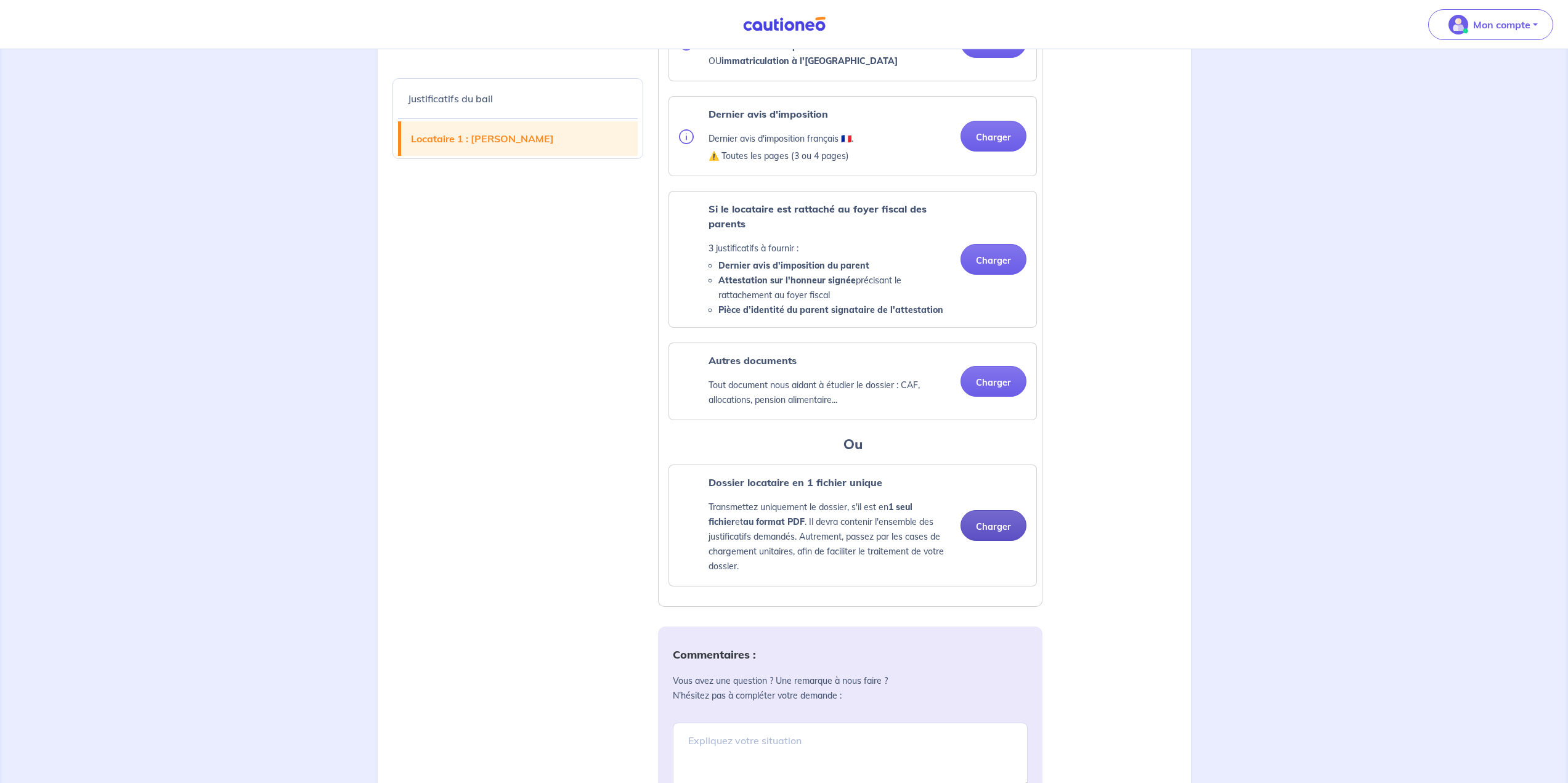
click at [997, 541] on button "Charger" at bounding box center [993, 525] width 66 height 31
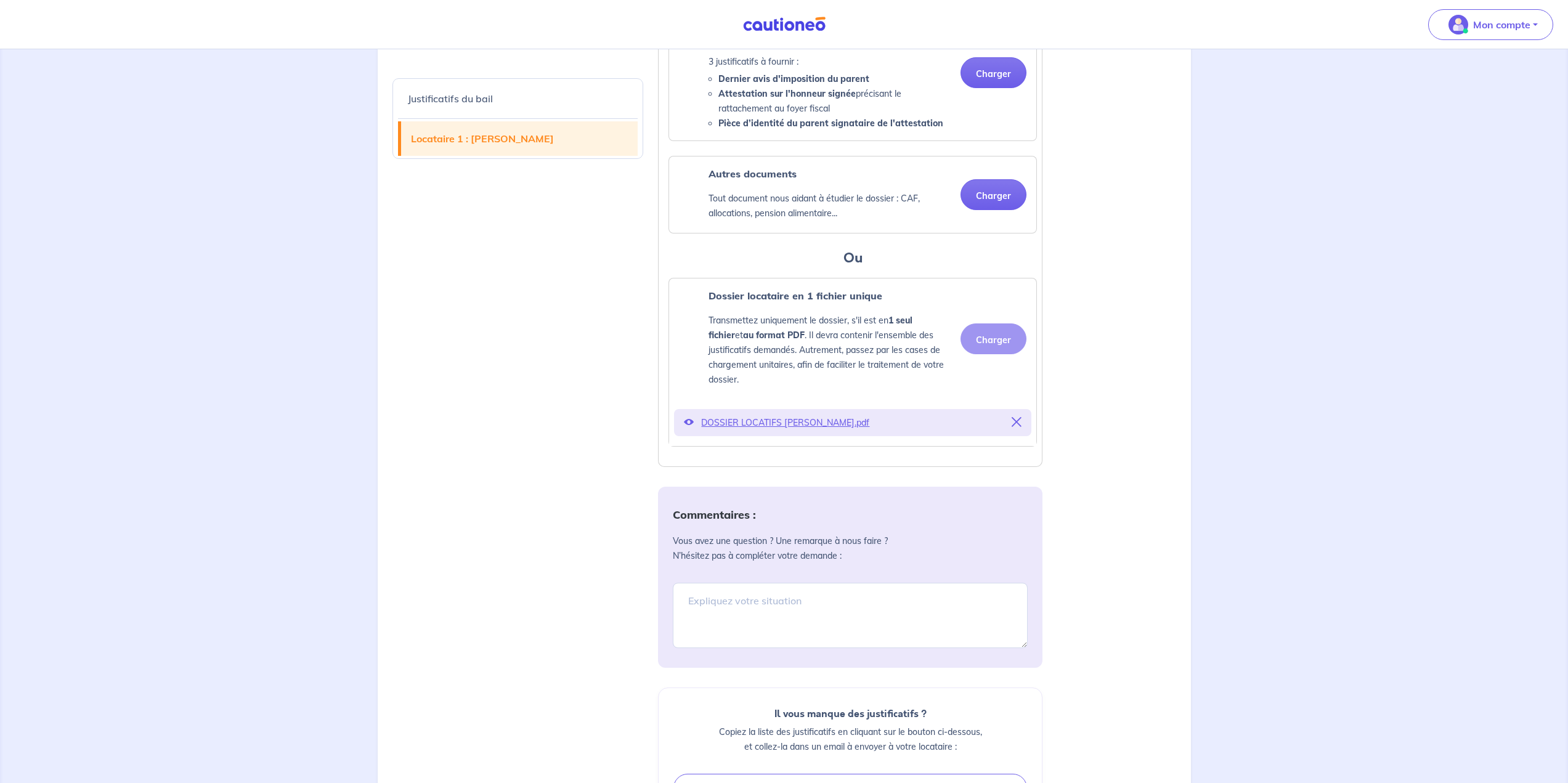
scroll to position [1643, 0]
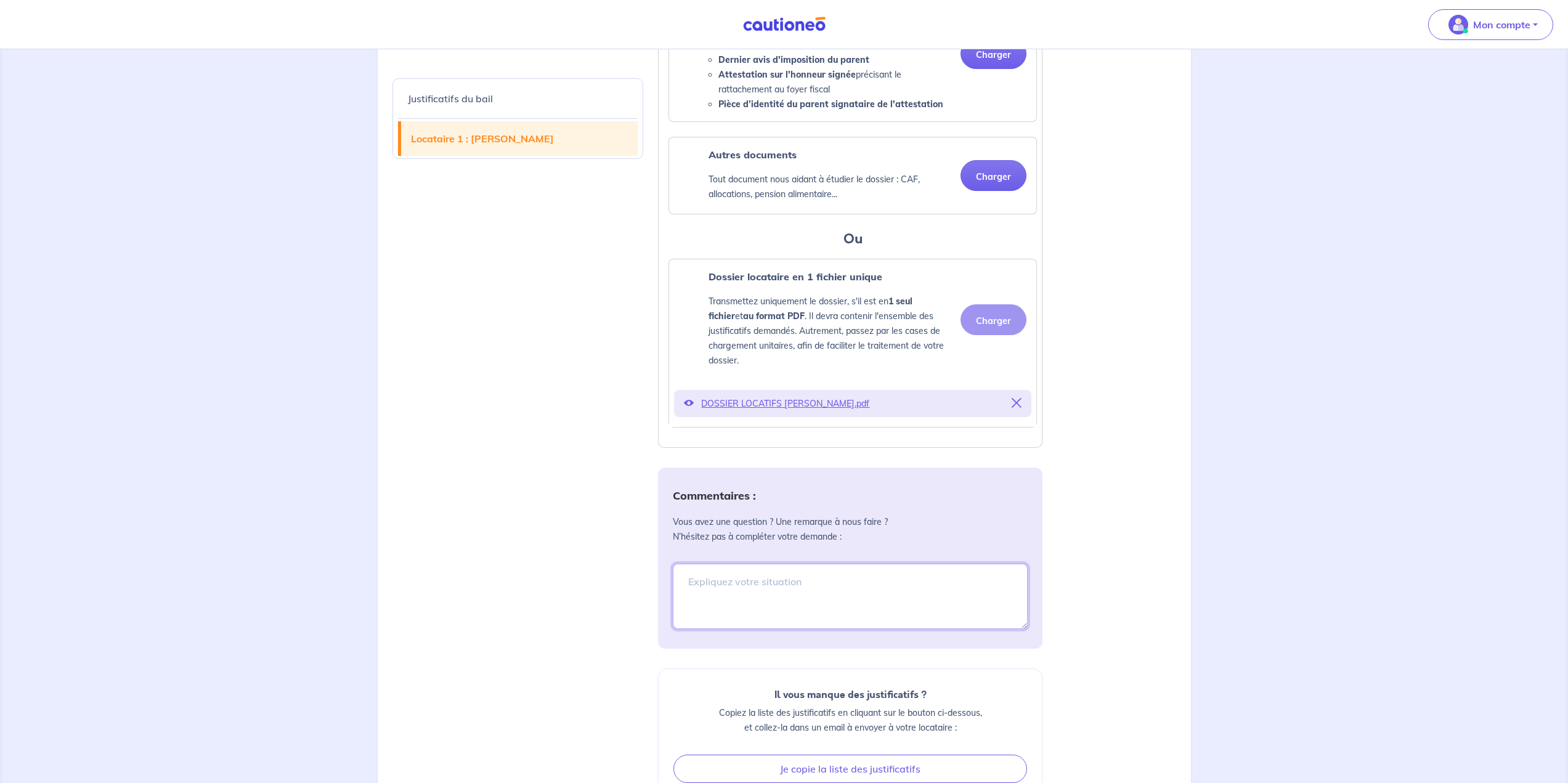
click at [790, 594] on textarea at bounding box center [850, 596] width 355 height 65
click at [971, 601] on textarea "Mettre l'option du fichier unique en début de liste, pour éviter l'ajout multip…" at bounding box center [850, 596] width 355 height 65
click at [825, 606] on textarea "Mettre l'option du fichier unique en début de liste, pour éviter l'ajout multip…" at bounding box center [850, 596] width 355 height 65
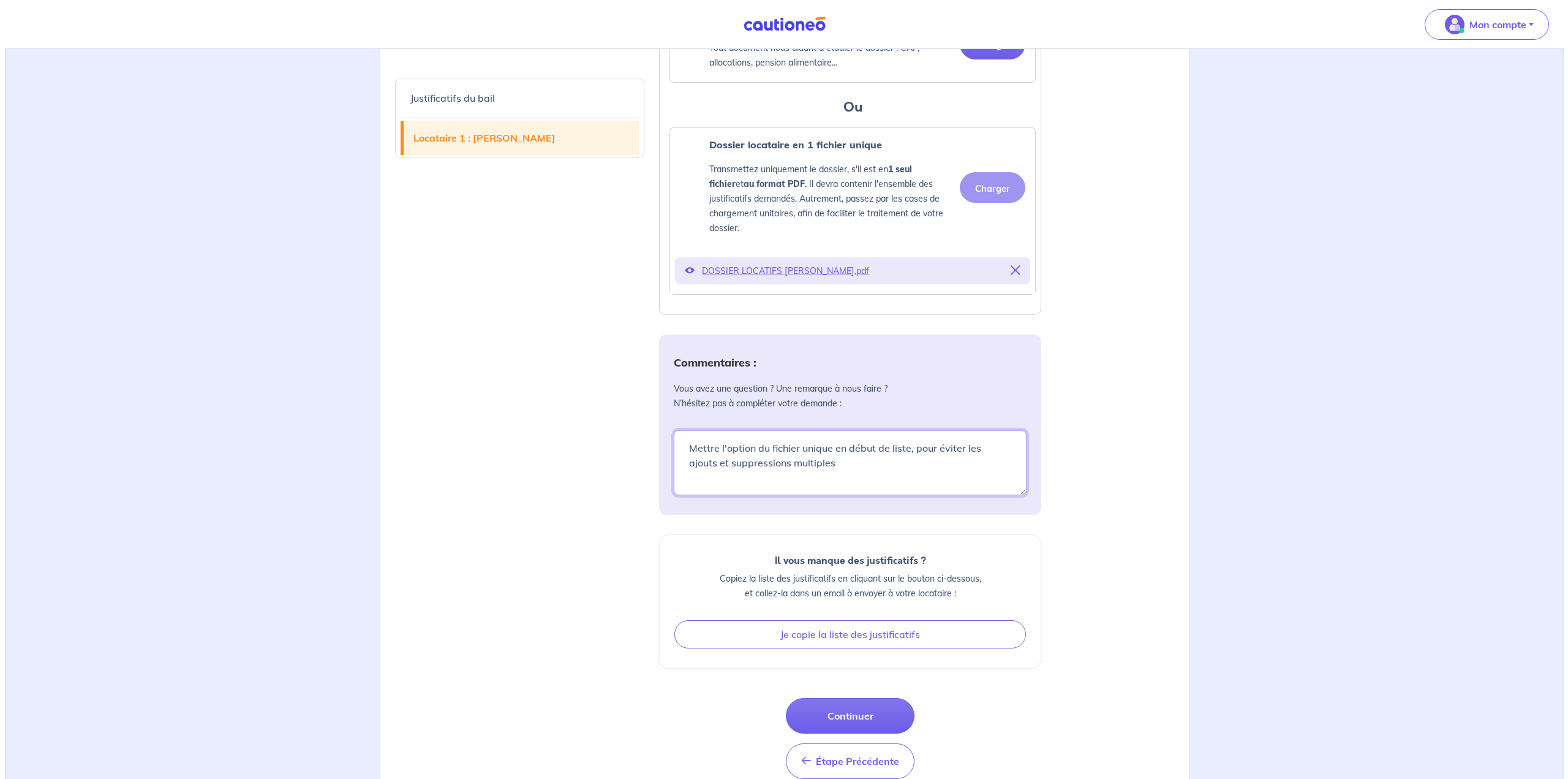
scroll to position [1809, 0]
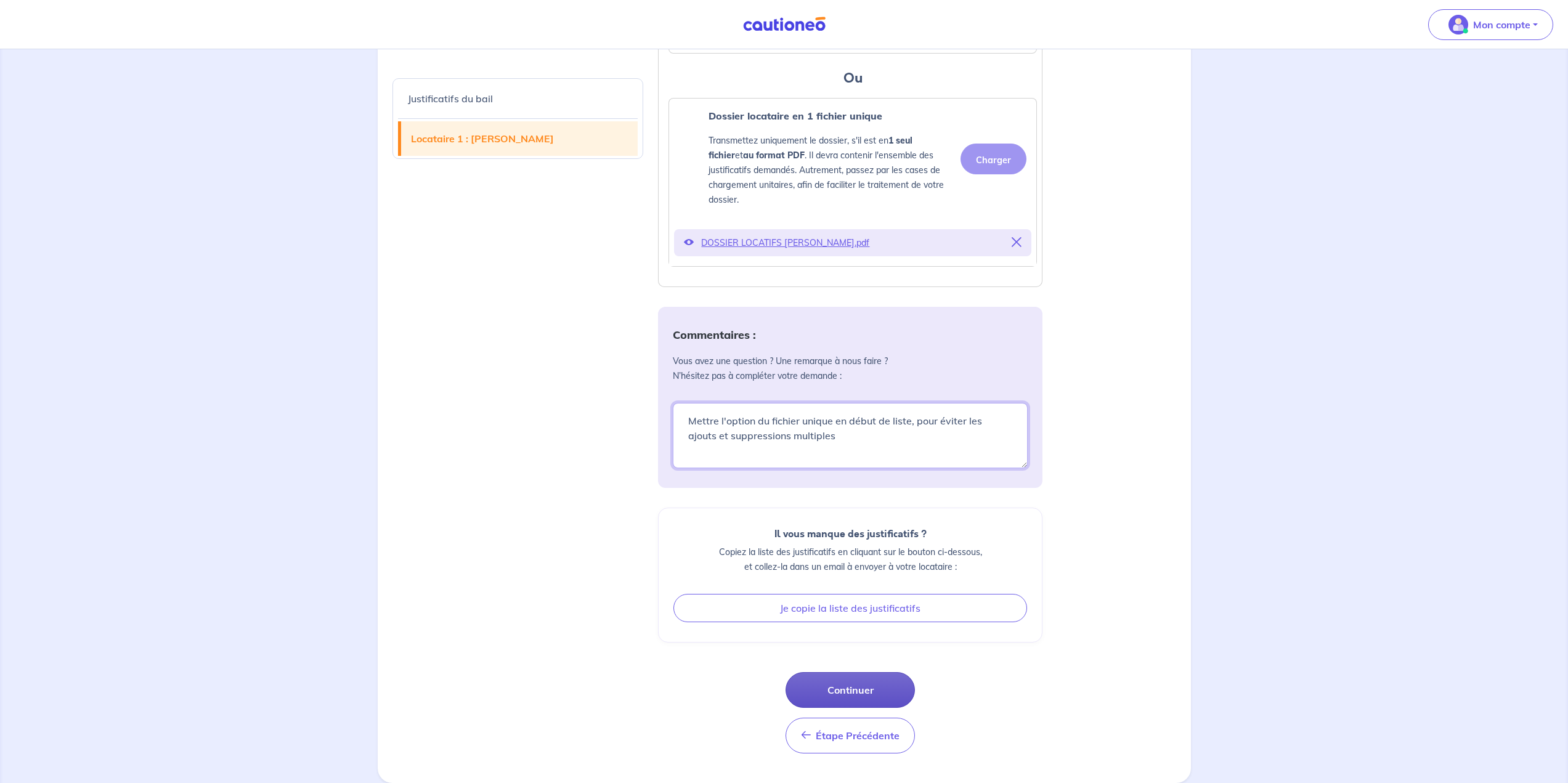
type textarea "Mettre l'option du fichier unique en début de liste, pour éviter les ajouts et …"
click at [840, 684] on button "Continuer" at bounding box center [850, 690] width 130 height 35
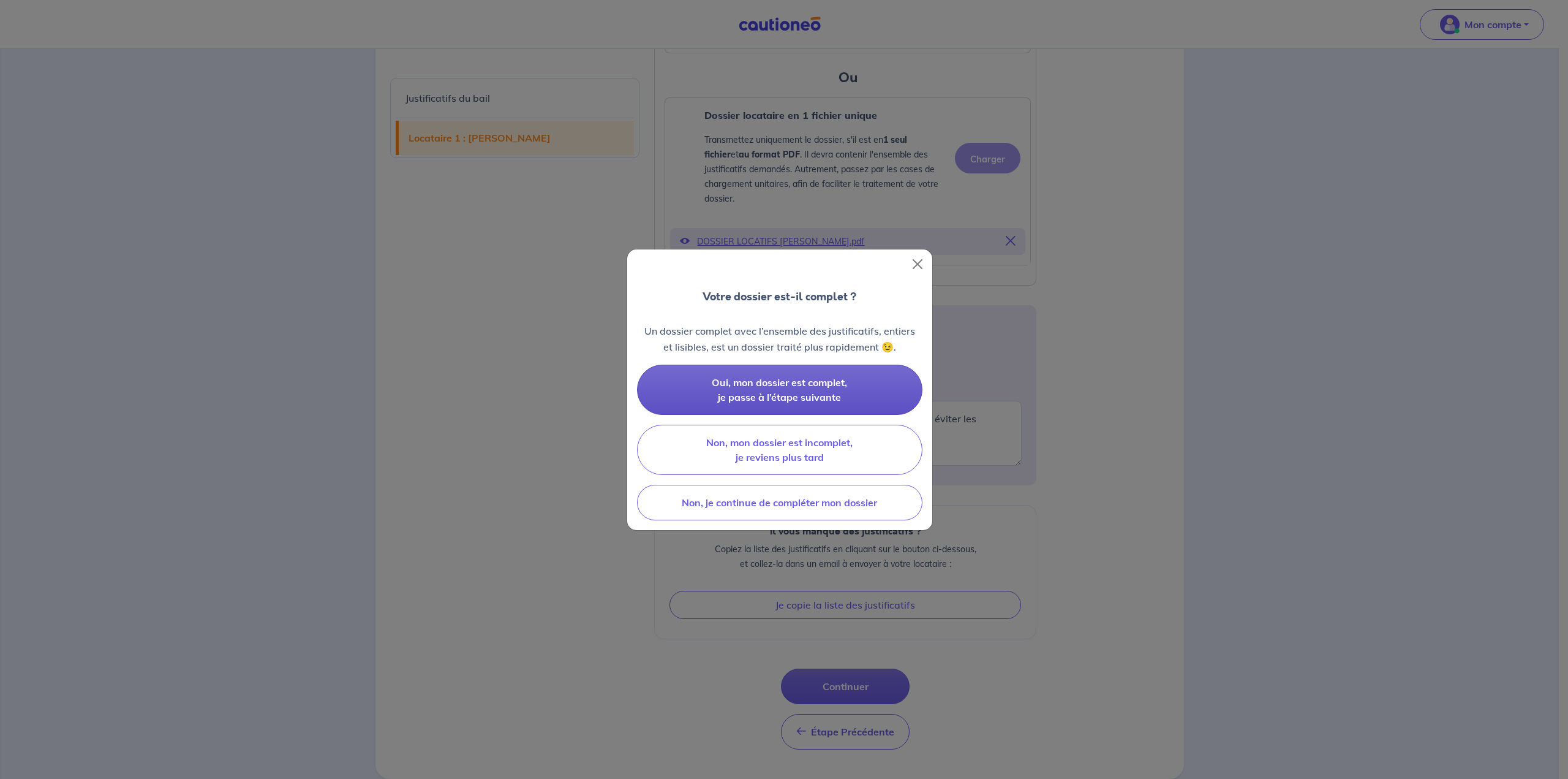
click at [827, 388] on span "Oui, mon dossier est complet, je passe à l’étape suivante" at bounding box center [779, 390] width 135 height 27
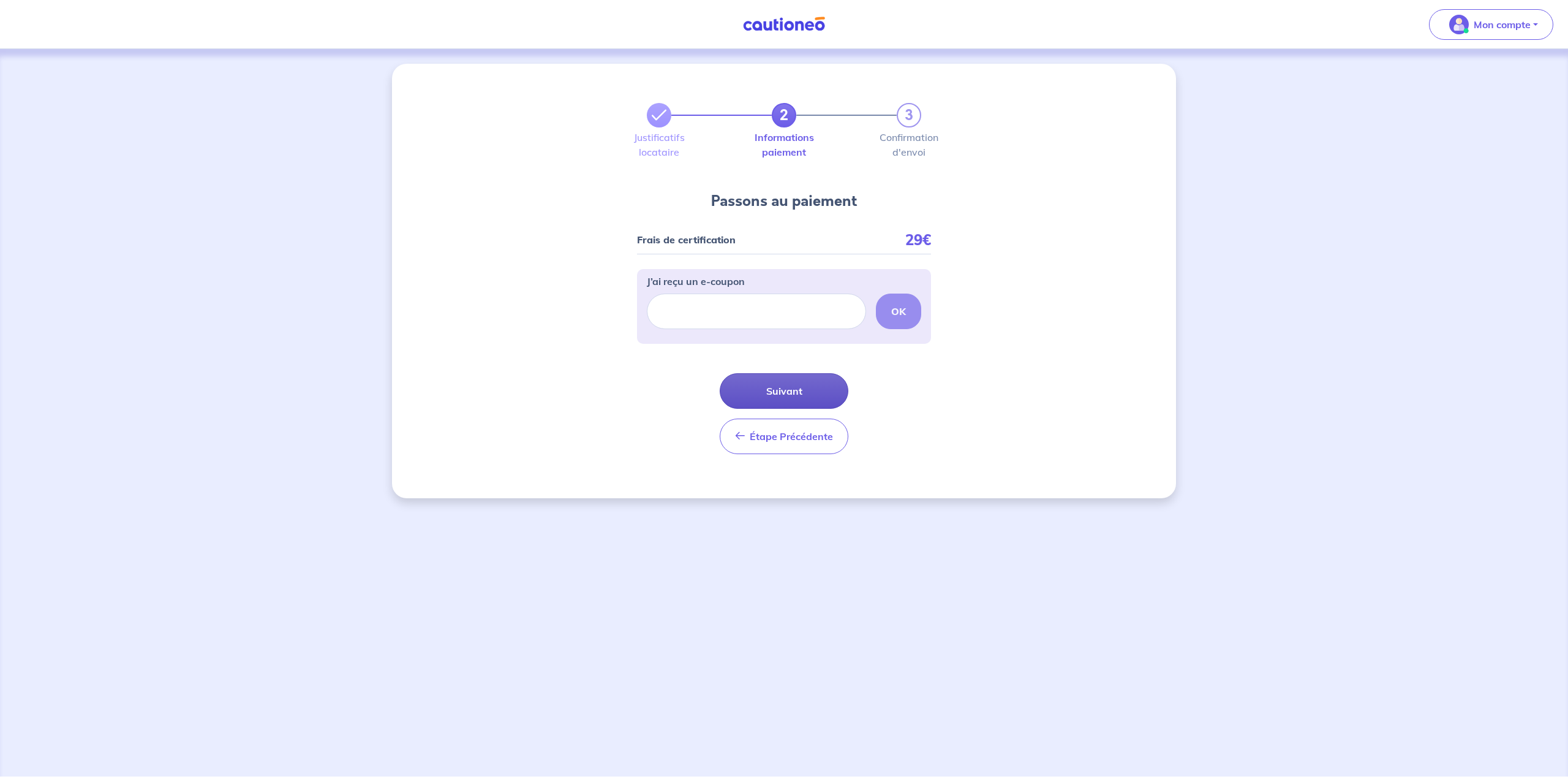
click at [820, 382] on button "Suivant" at bounding box center [784, 391] width 129 height 35
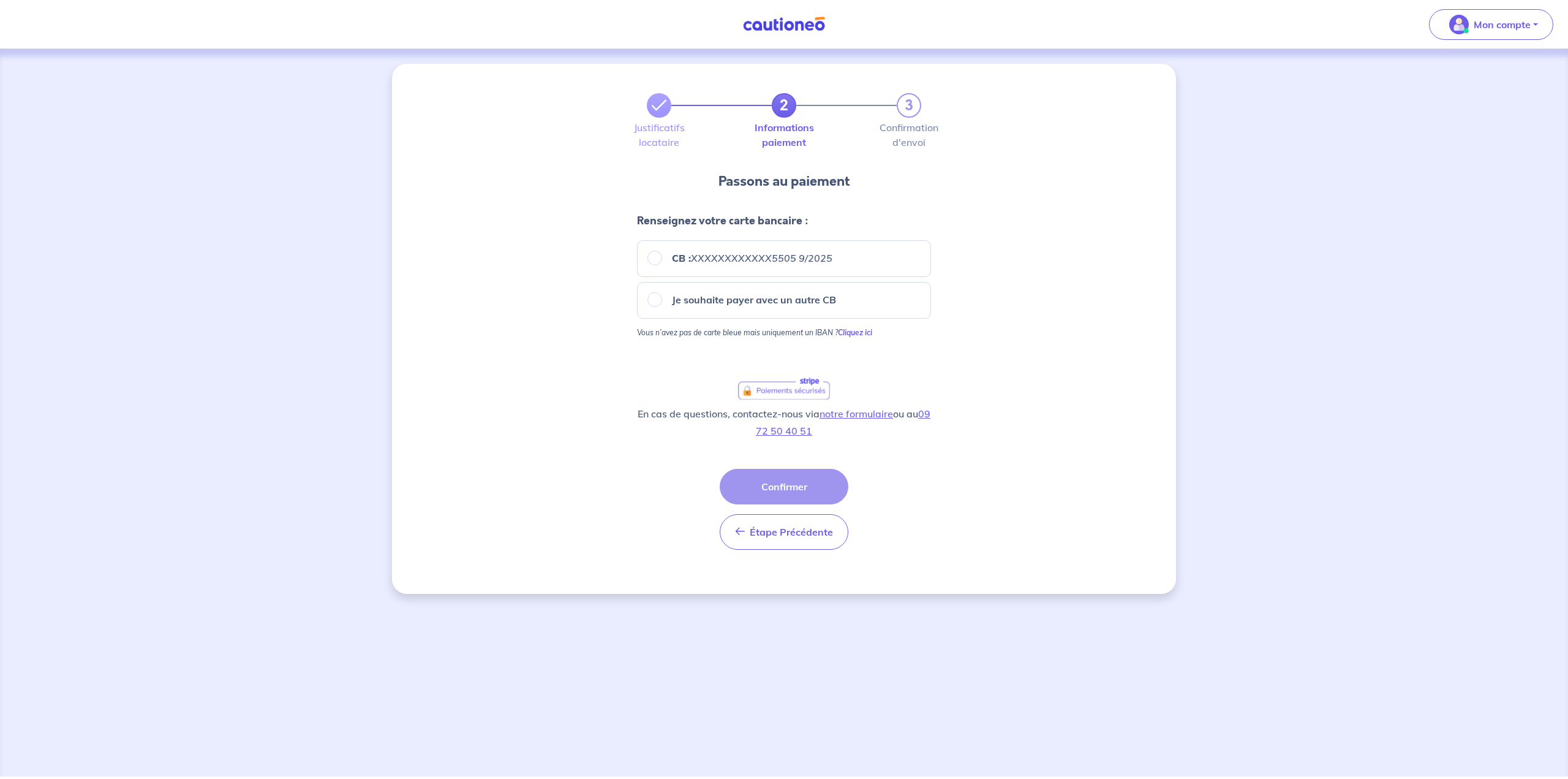
click at [685, 303] on p "Je souhaite payer avec un autre CB" at bounding box center [754, 300] width 164 height 14
click at [662, 303] on input "Je souhaite payer avec un autre CB" at bounding box center [655, 300] width 14 height 14
radio input "true"
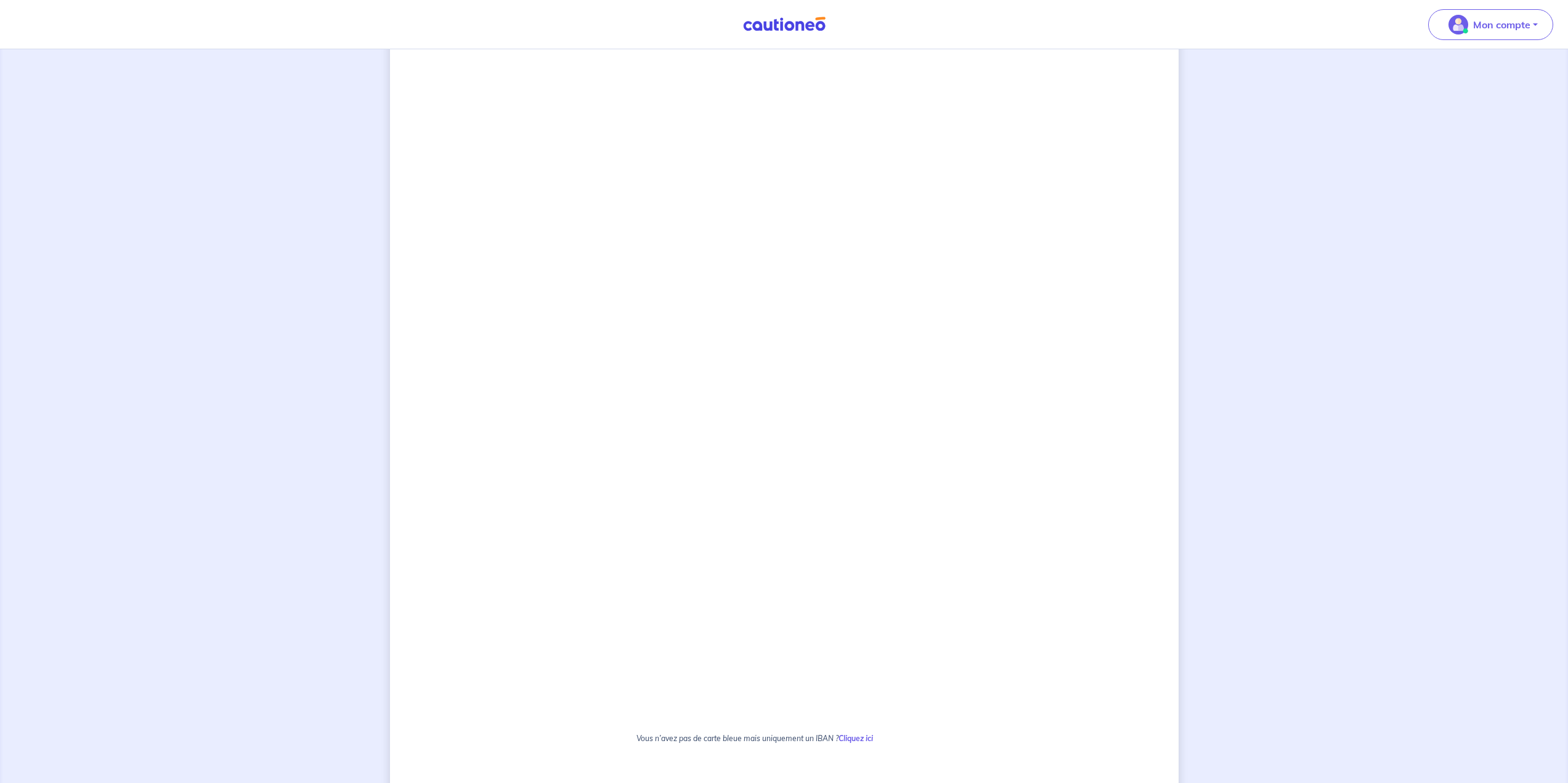
scroll to position [352, 0]
click at [548, 497] on div "2 3 Justificatifs locataire Informations paiement Confirmation d'envoi Passons …" at bounding box center [784, 355] width 789 height 1286
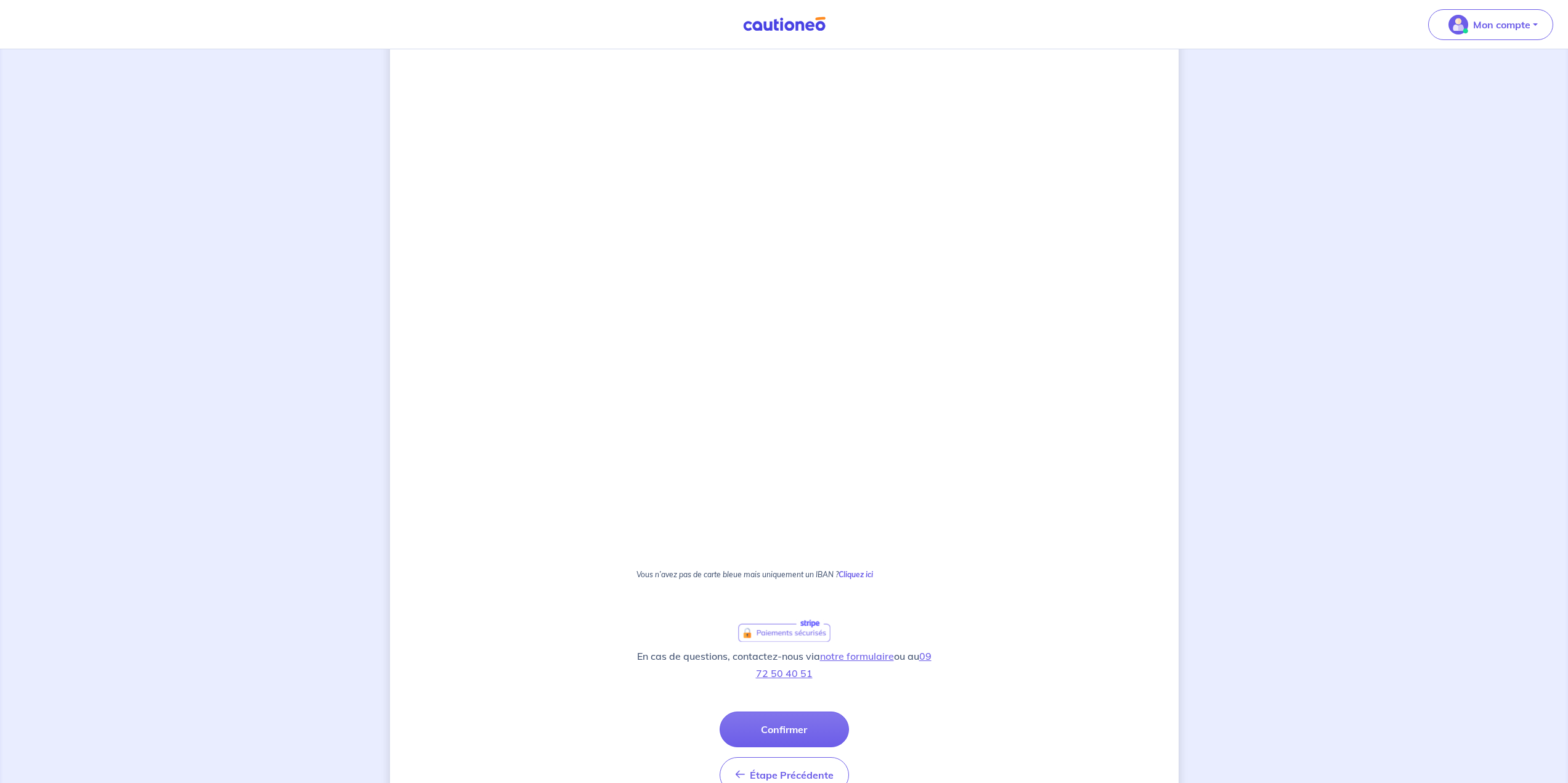
scroll to position [582, 0]
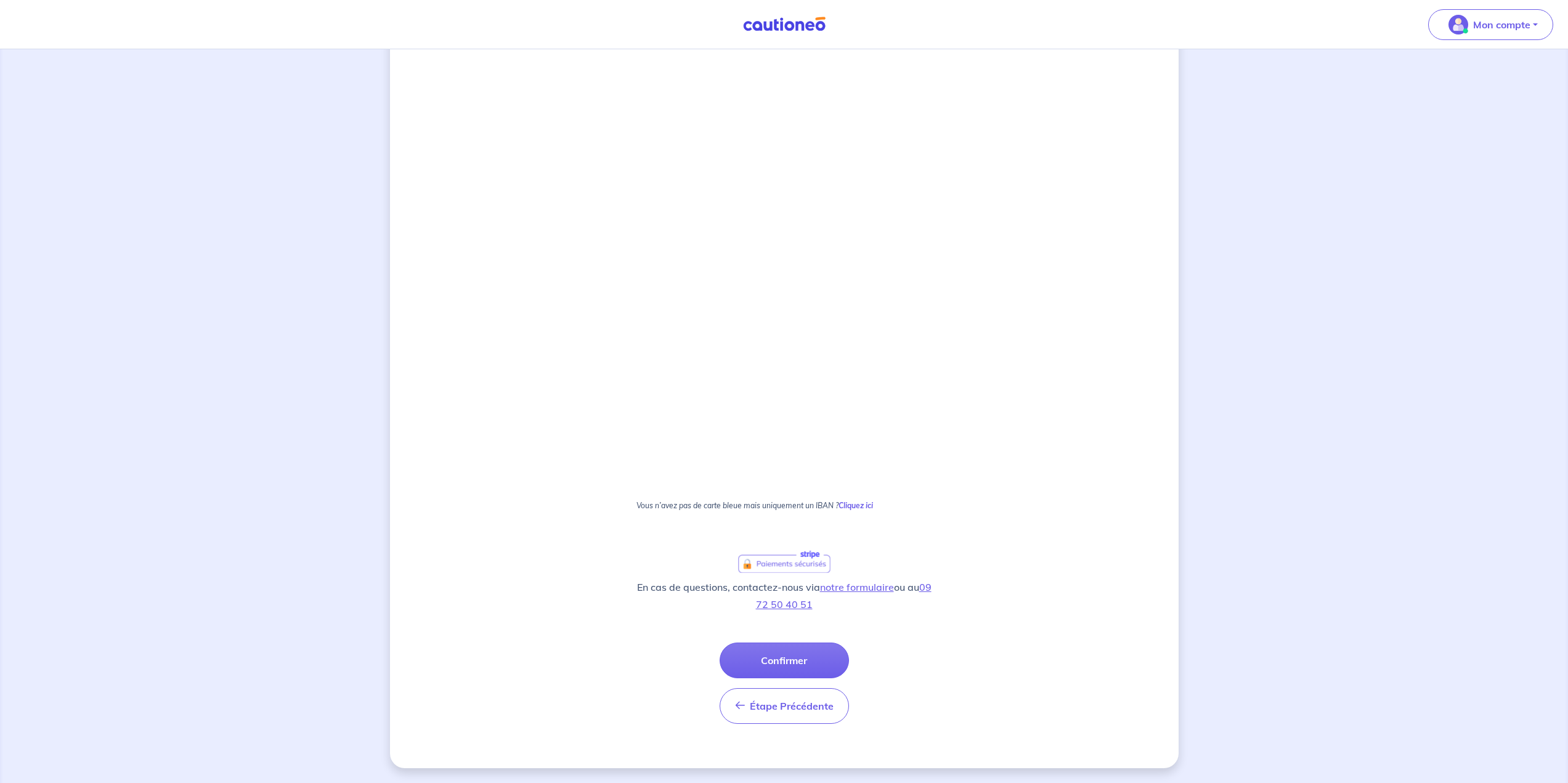
click at [776, 665] on button "Confirmer" at bounding box center [784, 660] width 130 height 35
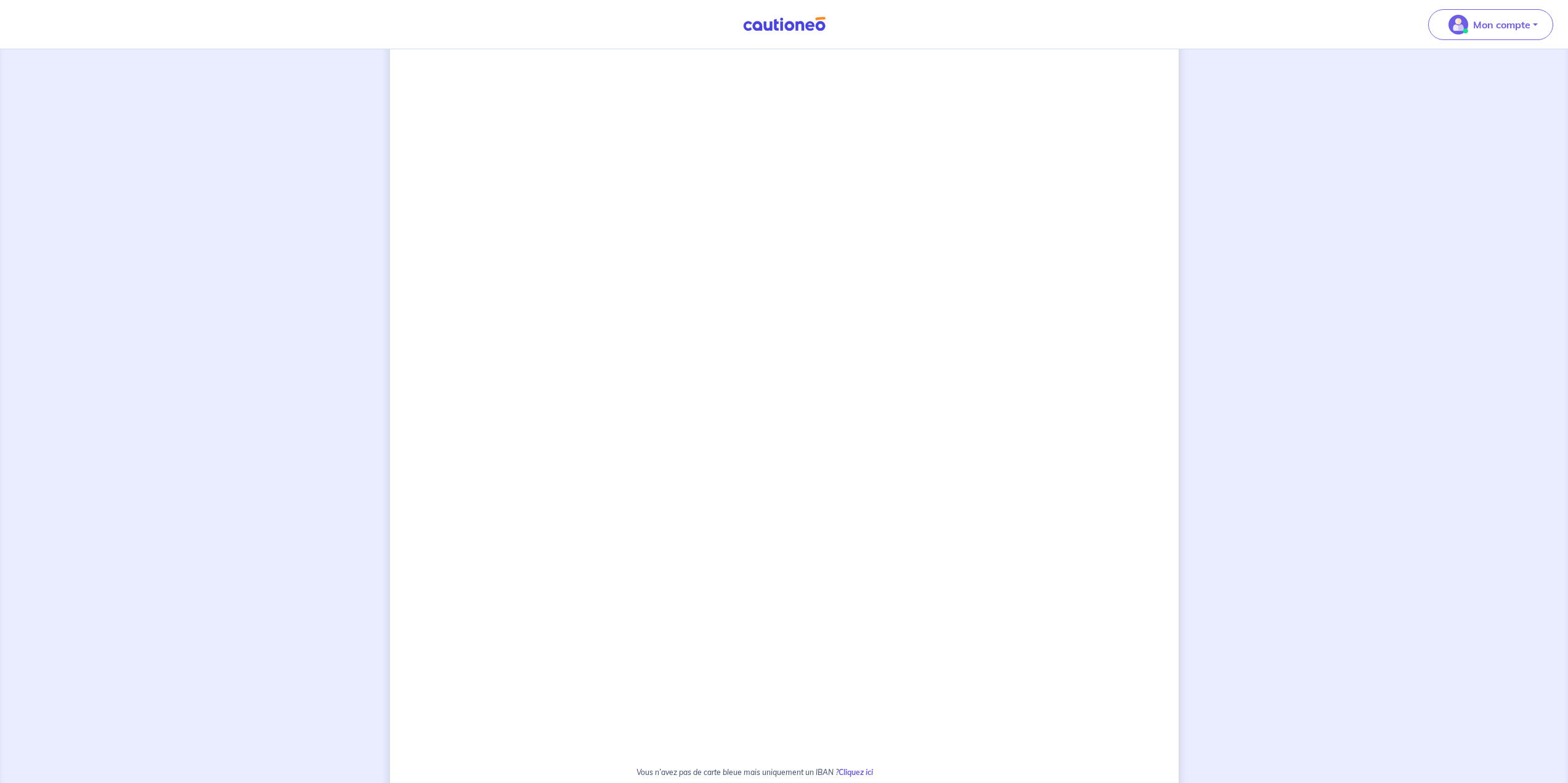
scroll to position [274, 0]
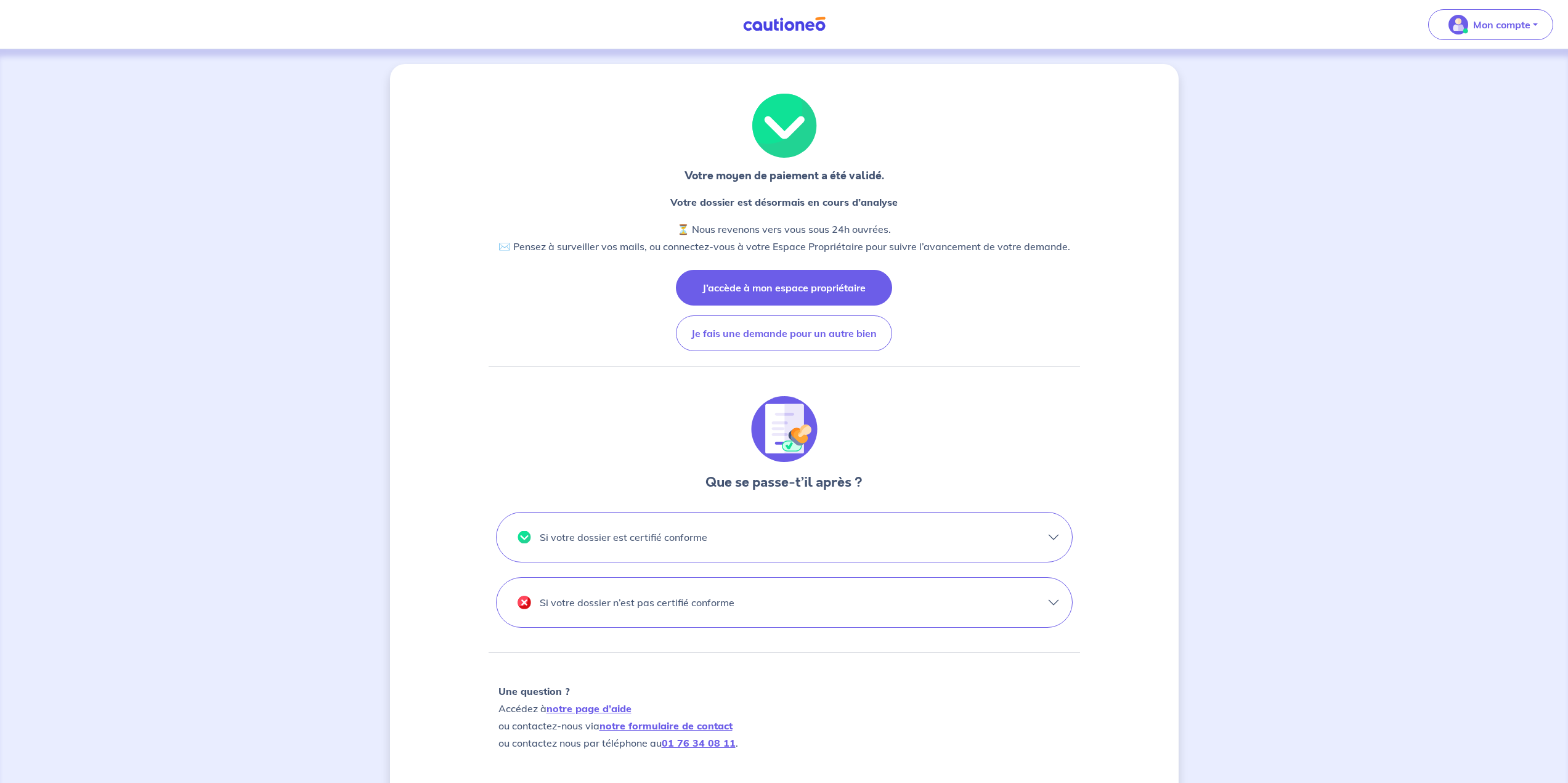
click at [790, 286] on button "J’accède à mon espace propriétaire" at bounding box center [784, 288] width 216 height 35
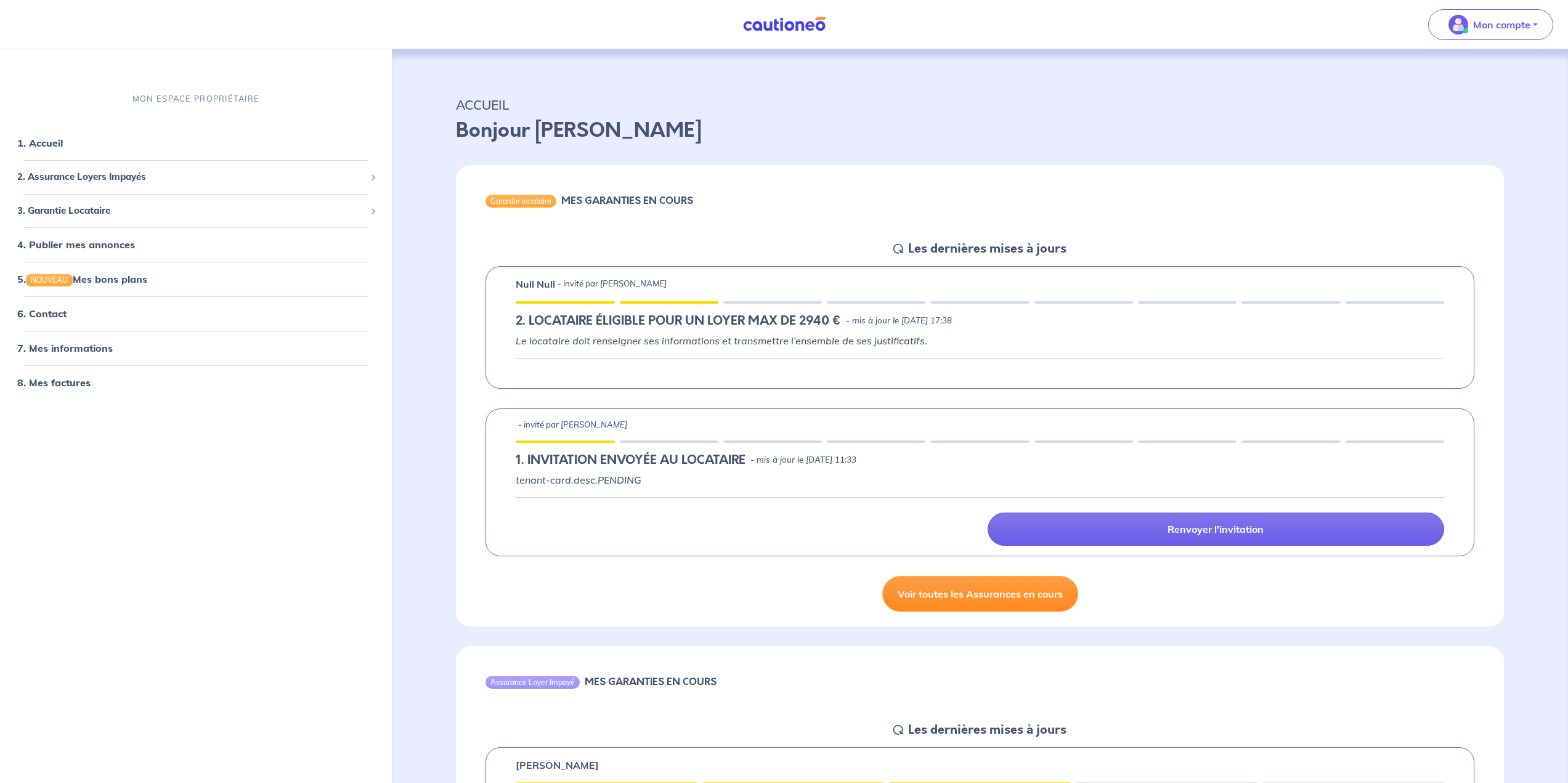
click at [948, 589] on link "Voir toutes les Assurances en cours" at bounding box center [980, 594] width 196 height 35
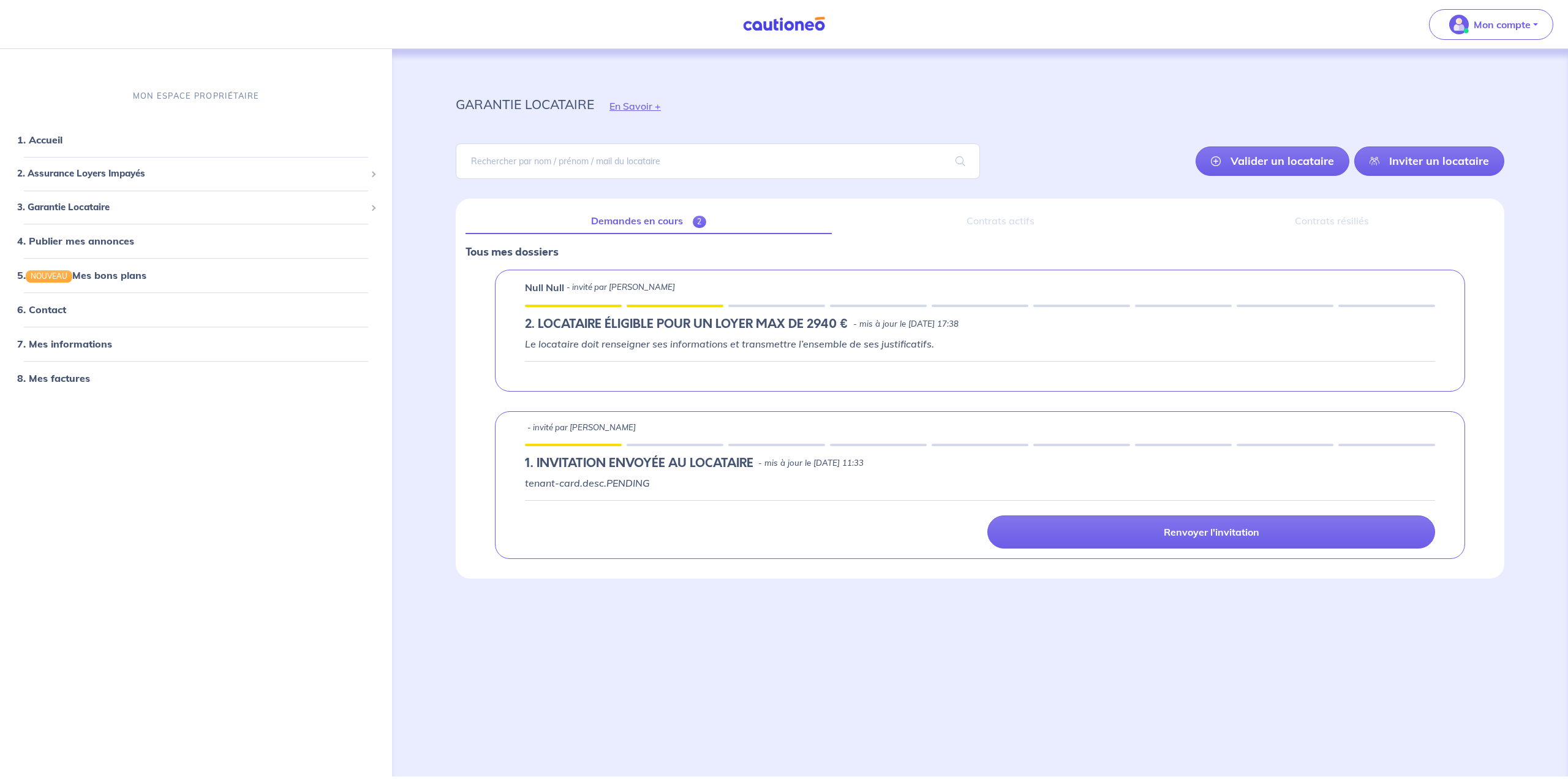
click at [640, 225] on link "Demandes en cours 2" at bounding box center [648, 221] width 366 height 26
drag, startPoint x: 614, startPoint y: 310, endPoint x: 602, endPoint y: 296, distance: 18.4
click at [613, 309] on div "[PERSON_NAME] - invité par [PERSON_NAME] 2. LOCATAIRE ÉLIGIBLE POUR UN LOYER MA…" at bounding box center [980, 330] width 970 height 122
click at [564, 268] on div "Demandes en cours 2 Contrats actifs Contrats résiliés Tous mes dossiers [PERSON…" at bounding box center [980, 389] width 1049 height 380
click at [519, 285] on div "[PERSON_NAME] - invité par [PERSON_NAME] 2. LOCATAIRE ÉLIGIBLE POUR UN LOYER MA…" at bounding box center [980, 330] width 970 height 122
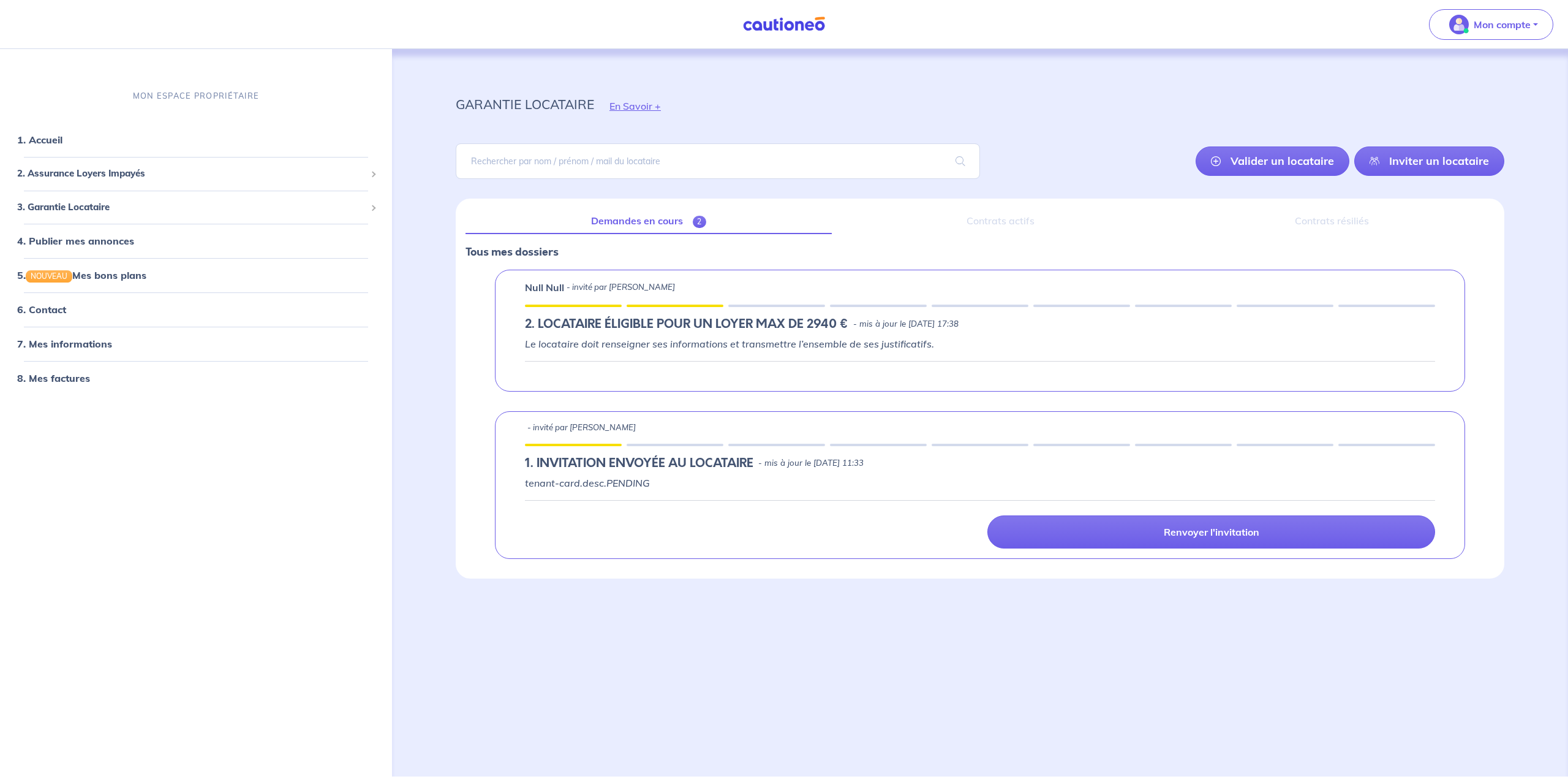
click at [558, 290] on p "Null Null" at bounding box center [544, 287] width 39 height 14
click at [563, 431] on p "- invité par [PERSON_NAME]" at bounding box center [581, 427] width 108 height 12
click at [577, 460] on h5 "1.︎ INVITATION ENVOYÉE AU LOCATAIRE" at bounding box center [639, 463] width 228 height 14
click at [75, 180] on span "2. Assurance Loyers Impayés" at bounding box center [191, 174] width 349 height 14
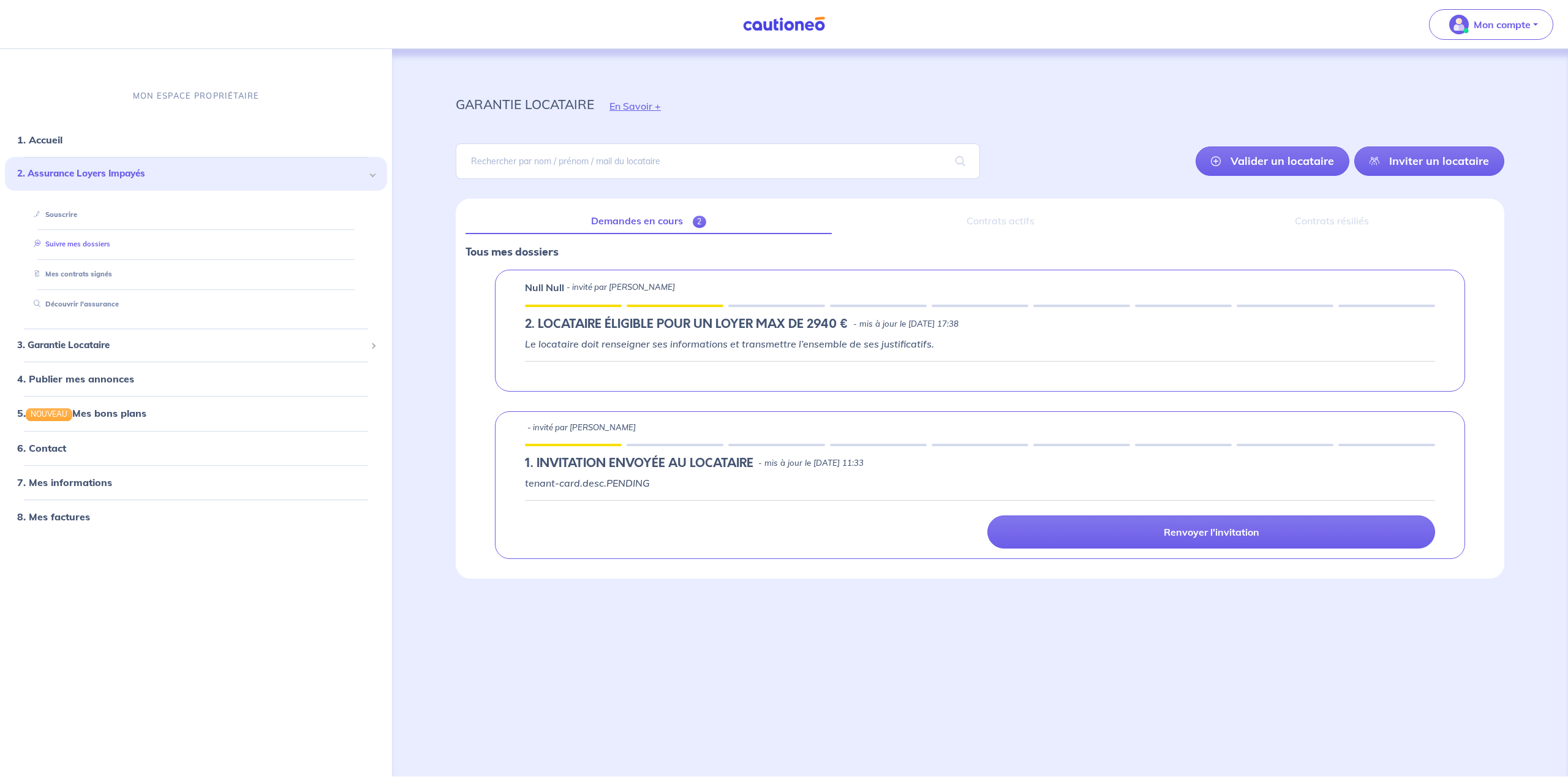
click at [79, 244] on link "Suivre mes dossiers" at bounding box center [70, 244] width 82 height 9
